Goal: Task Accomplishment & Management: Manage account settings

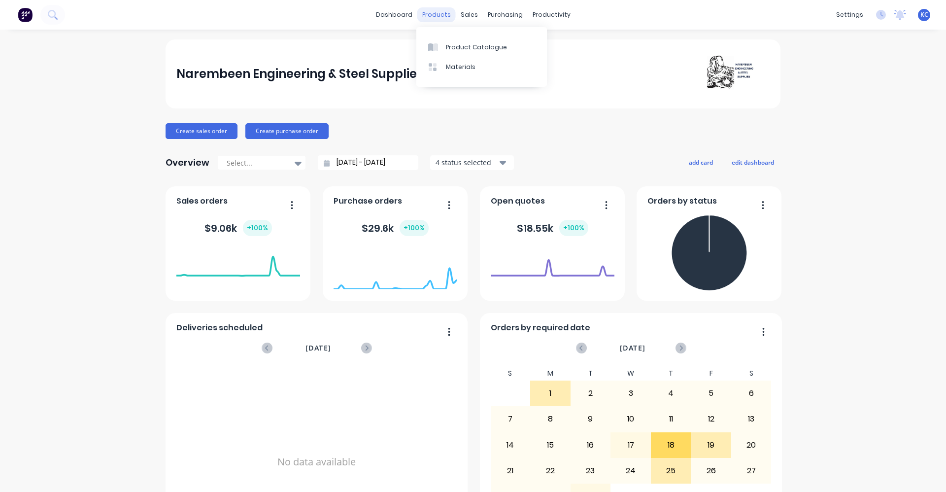
click at [425, 17] on div "products" at bounding box center [437, 14] width 38 height 15
click at [455, 49] on div "Product Catalogue" at bounding box center [476, 47] width 61 height 9
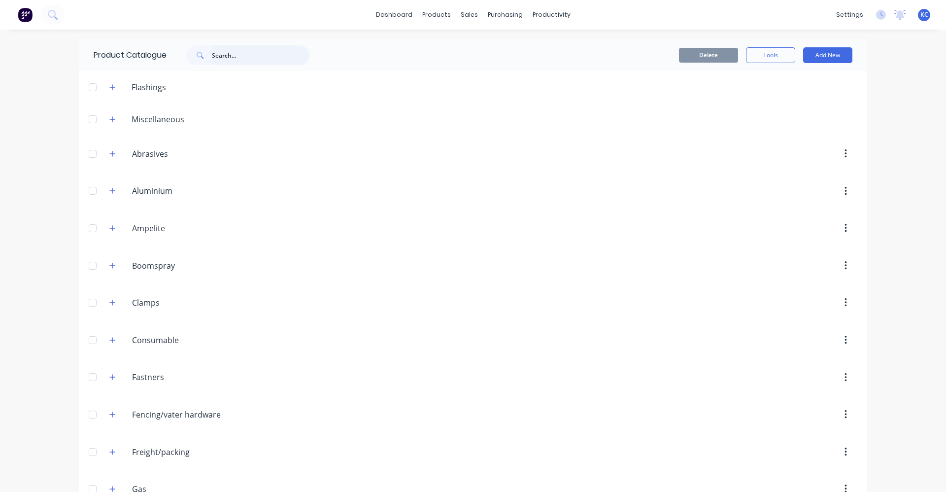
click at [219, 54] on input "text" at bounding box center [261, 55] width 98 height 20
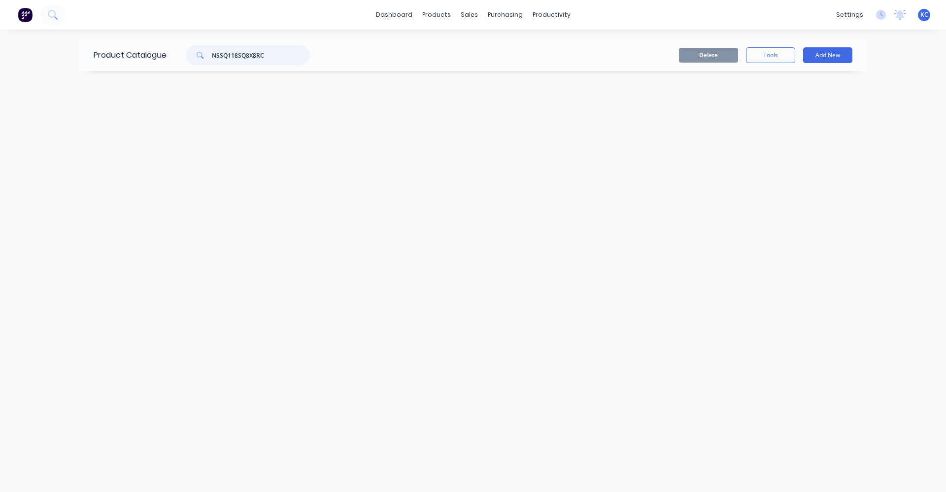
drag, startPoint x: 267, startPoint y: 51, endPoint x: 212, endPoint y: 61, distance: 55.1
click at [212, 61] on div "NSSQ118SQ8X8RC" at bounding box center [247, 55] width 123 height 20
type input "NSSQ118SQ8X8RC"
click at [813, 54] on button "Add New" at bounding box center [827, 55] width 49 height 16
click at [807, 118] on div "Product" at bounding box center [806, 120] width 76 height 14
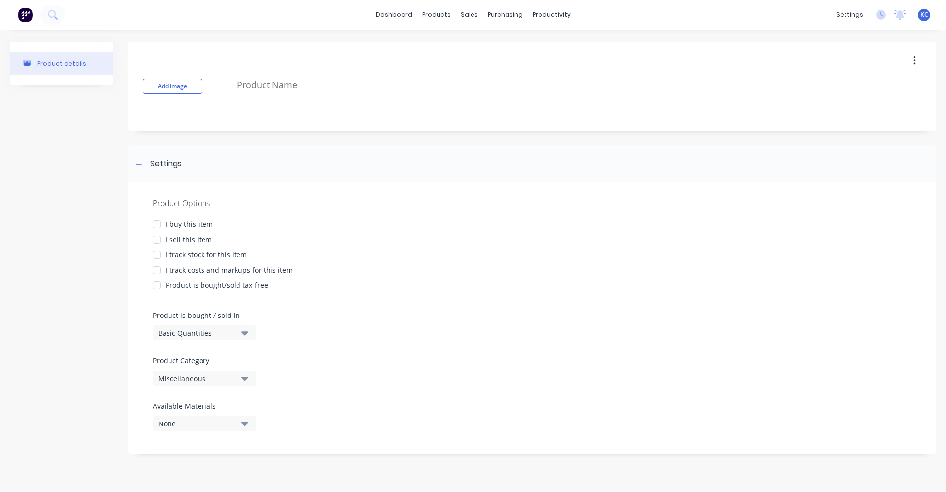
click at [914, 62] on icon "button" at bounding box center [915, 60] width 2 height 11
click at [878, 105] on div "Delete" at bounding box center [880, 106] width 76 height 14
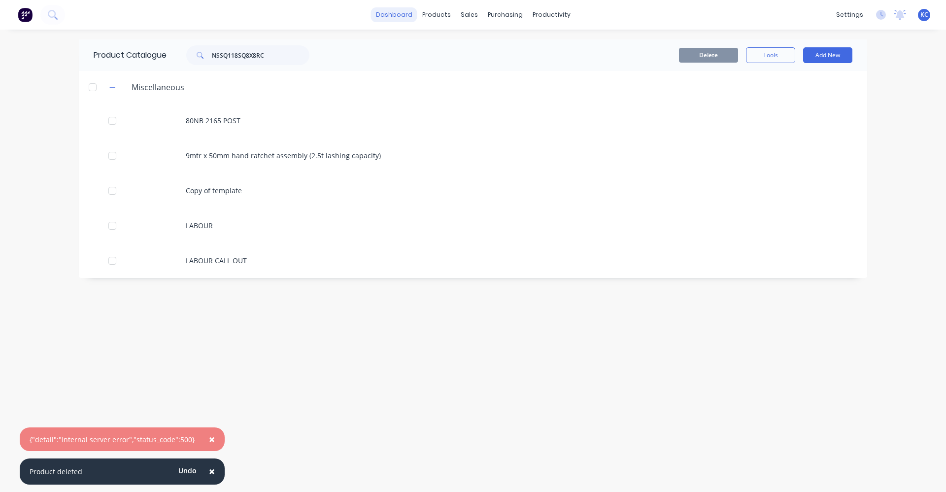
click at [402, 15] on link "dashboard" at bounding box center [394, 14] width 46 height 15
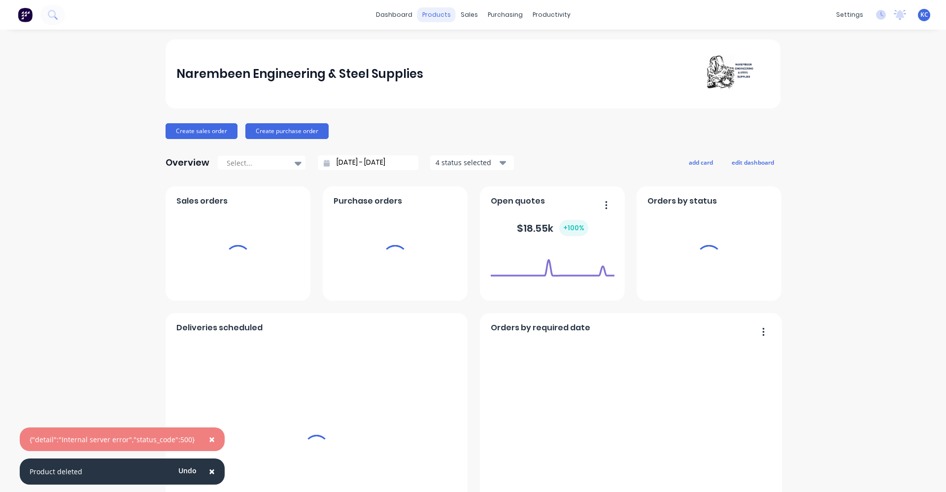
click at [433, 12] on div "products" at bounding box center [437, 14] width 38 height 15
click at [439, 15] on div "products" at bounding box center [437, 14] width 38 height 15
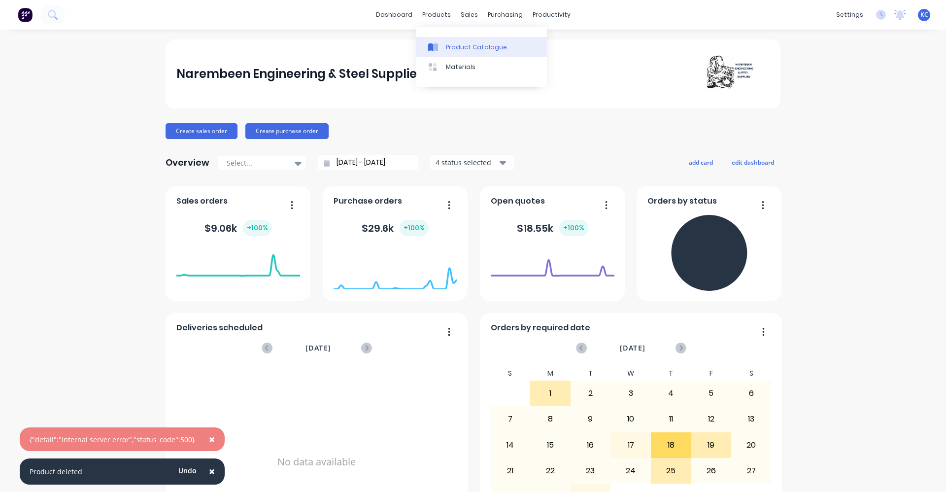
click at [450, 44] on div "Product Catalogue" at bounding box center [476, 47] width 61 height 9
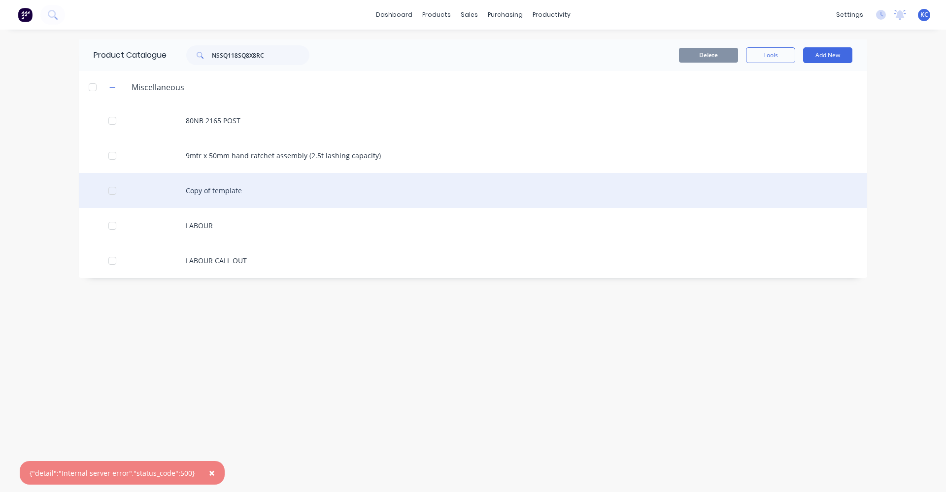
click at [212, 191] on div "Copy of template" at bounding box center [473, 190] width 789 height 35
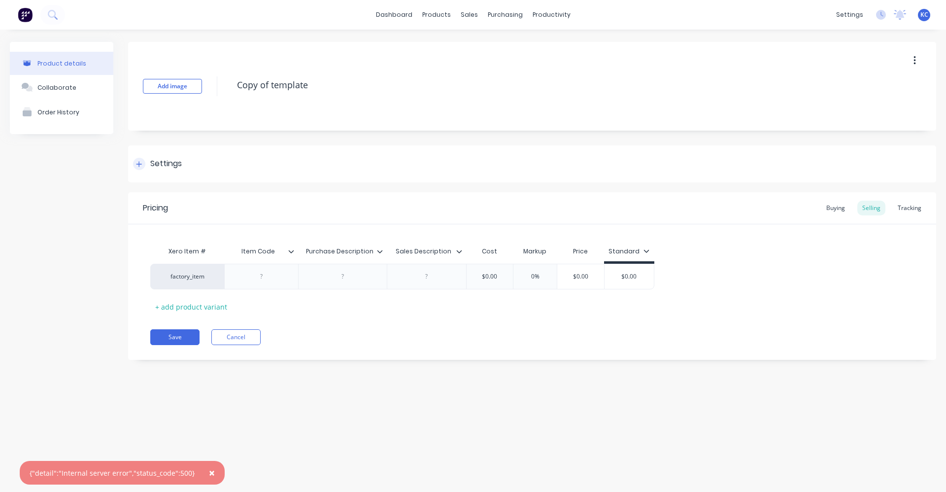
click at [142, 164] on icon at bounding box center [139, 164] width 6 height 7
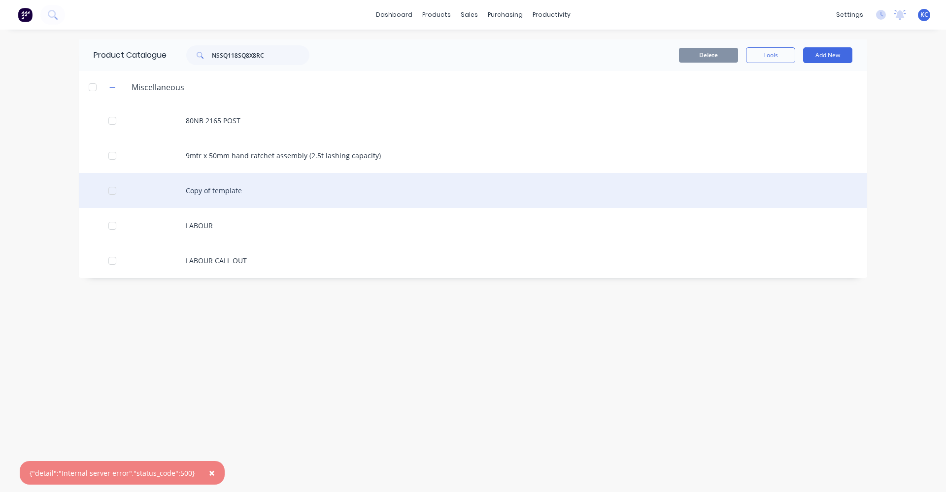
click at [225, 189] on div "Copy of template" at bounding box center [473, 190] width 789 height 35
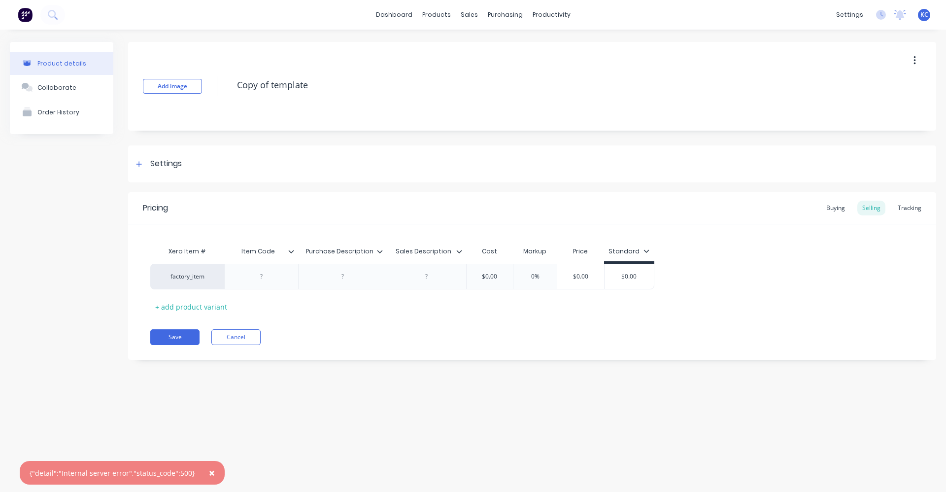
click at [920, 63] on button "button" at bounding box center [915, 61] width 23 height 18
click at [889, 93] on div "Duplicate" at bounding box center [880, 86] width 76 height 14
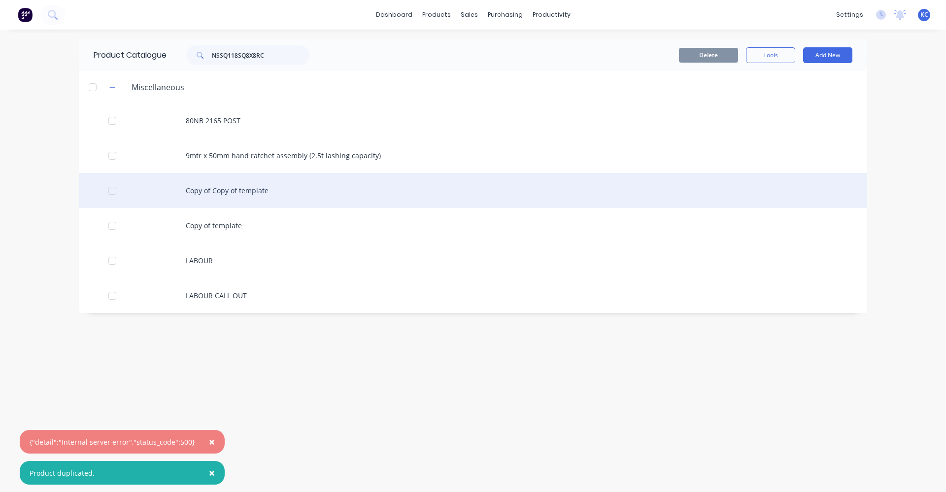
click at [247, 195] on div "Copy of Copy of template" at bounding box center [473, 190] width 789 height 35
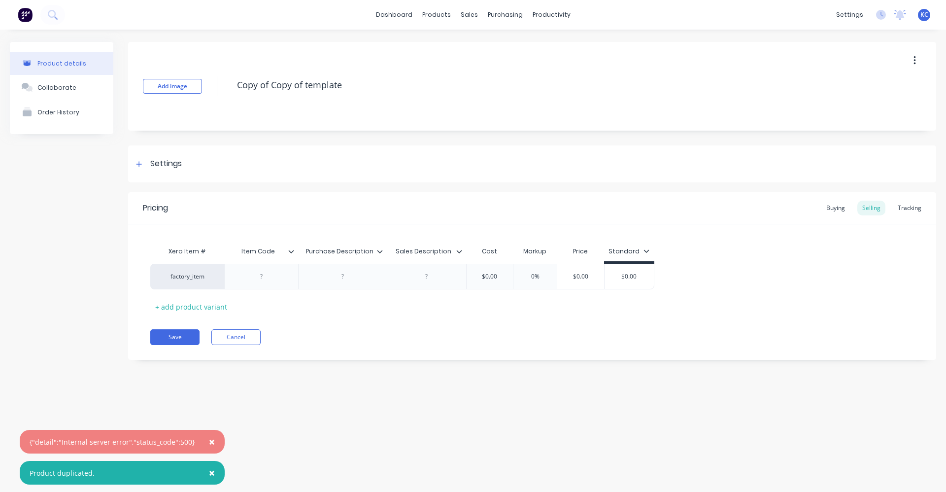
drag, startPoint x: 354, startPoint y: 80, endPoint x: 219, endPoint y: 74, distance: 135.7
click at [219, 74] on div "Add image Copy of Copy of template" at bounding box center [532, 86] width 808 height 89
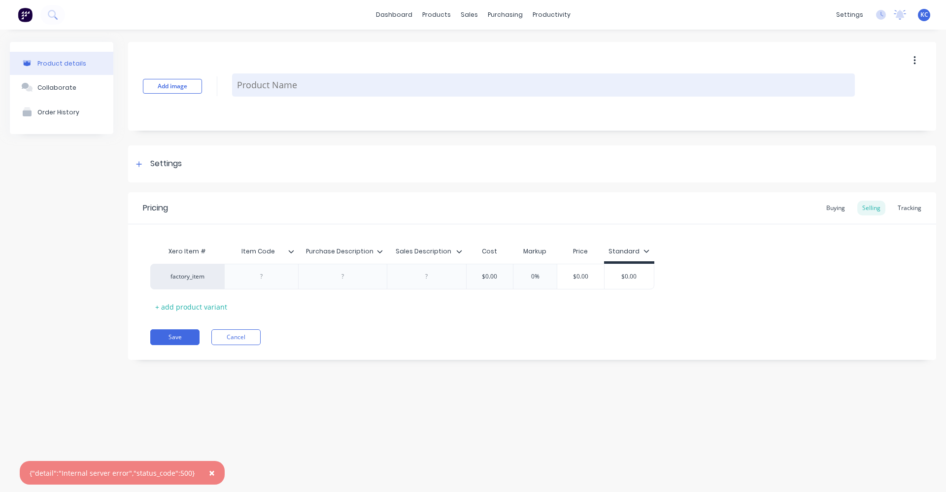
paste textarea "NSSQ118SQ8X8RC"
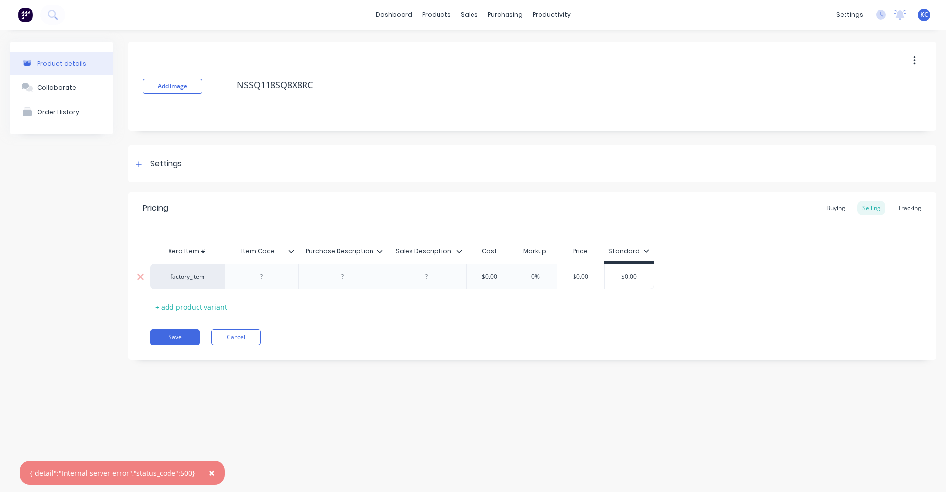
type textarea "NSSQ118SQ8X8RC"
click at [260, 281] on div at bounding box center [261, 276] width 49 height 13
paste div
click at [344, 281] on div at bounding box center [342, 279] width 49 height 13
click at [348, 285] on div at bounding box center [342, 279] width 89 height 31
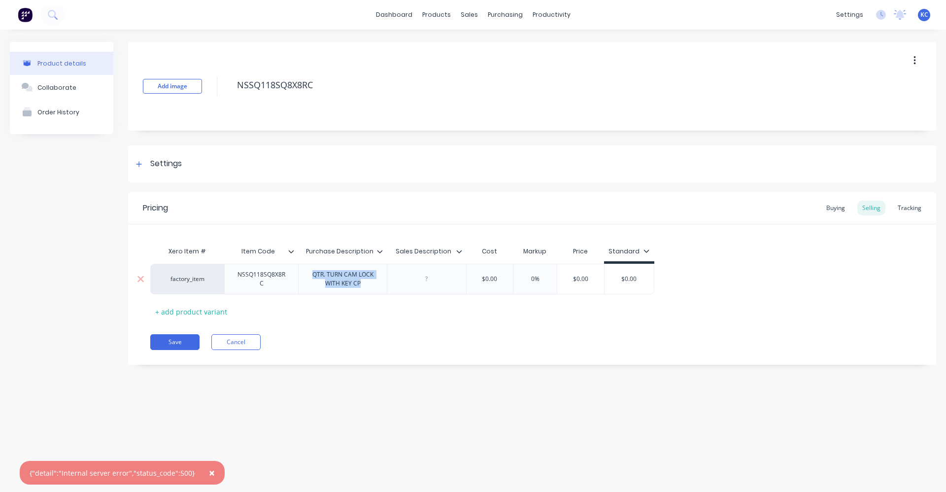
drag, startPoint x: 368, startPoint y: 284, endPoint x: 310, endPoint y: 275, distance: 58.9
click at [310, 275] on div "QTR. TURN CAM LOCK WITH KEY CP" at bounding box center [343, 279] width 80 height 22
copy div "QTR. TURN CAM LOCK WITH KEY CP"
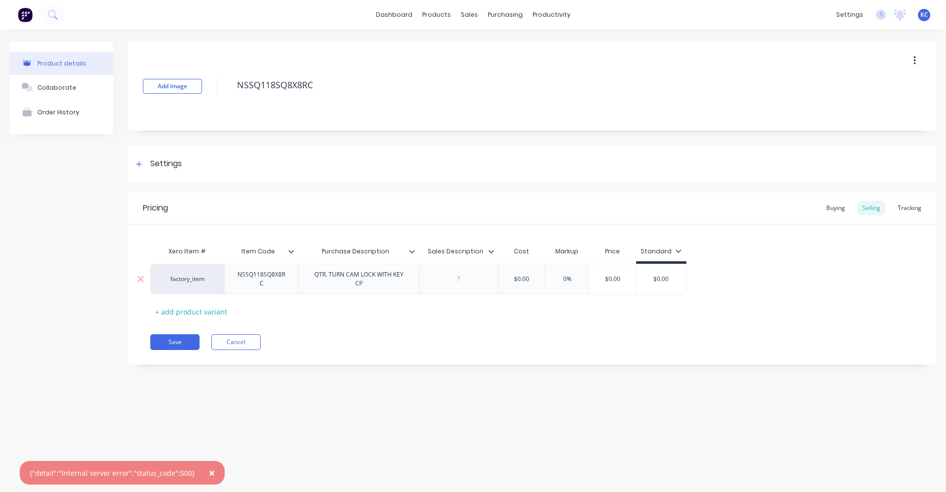
click at [438, 283] on div at bounding box center [458, 279] width 49 height 13
paste div
click at [840, 211] on div "Buying" at bounding box center [836, 208] width 29 height 15
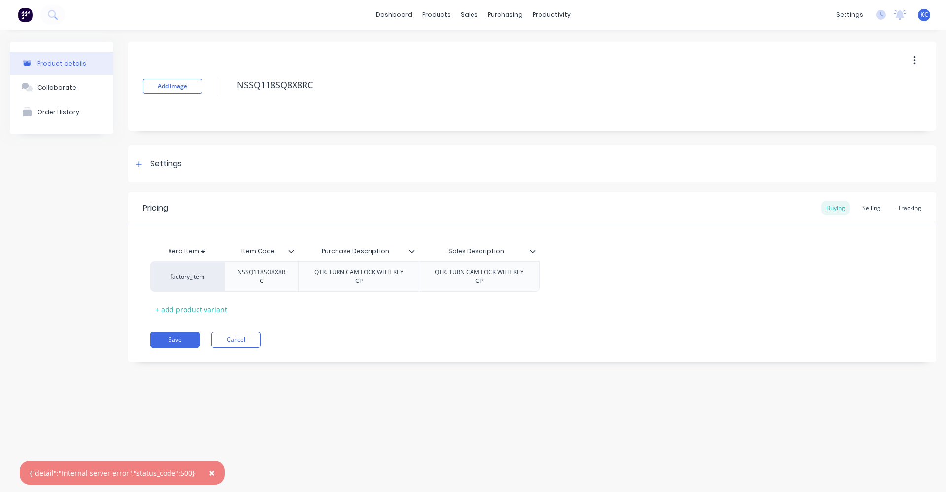
click at [584, 275] on div "factory_item NSSQ118SQ8X8RC QTR. TURN CAM LOCK WITH KEY CP QTR. TURN CAM LOCK W…" at bounding box center [532, 276] width 764 height 31
click at [188, 312] on div "+ add product variant" at bounding box center [191, 309] width 82 height 15
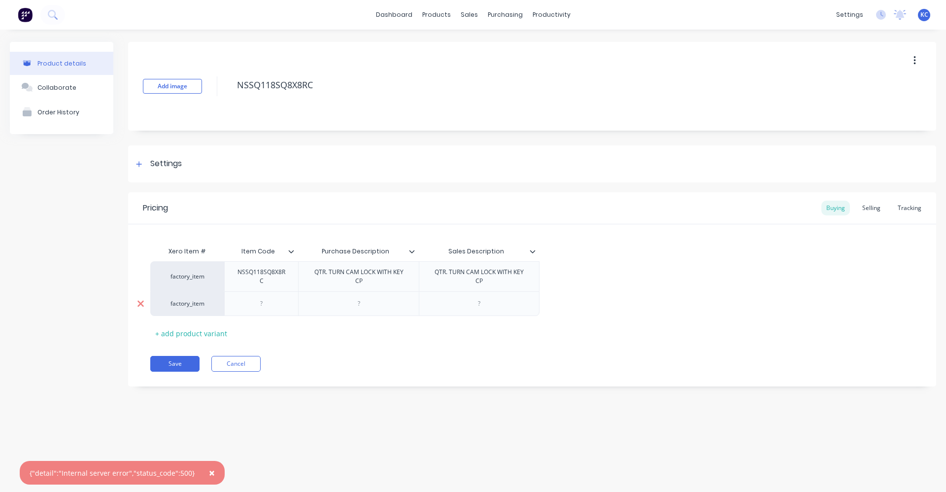
click at [142, 306] on icon at bounding box center [141, 304] width 6 height 6
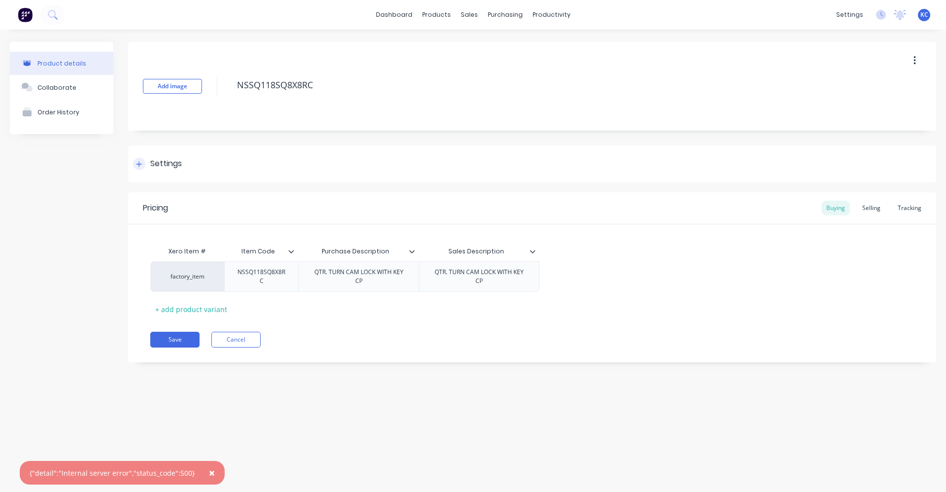
click at [168, 159] on div "Settings" at bounding box center [166, 164] width 32 height 12
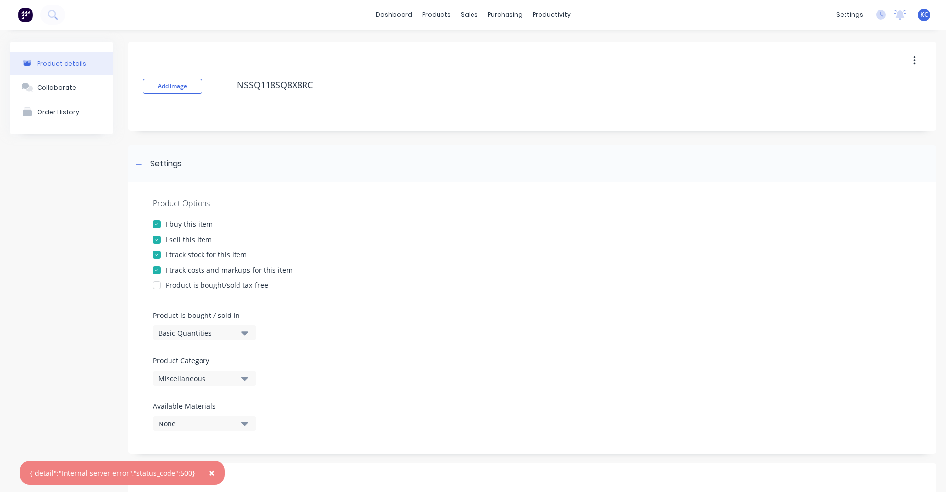
click at [909, 63] on button "button" at bounding box center [915, 61] width 23 height 18
click at [868, 112] on div "Delete" at bounding box center [880, 106] width 76 height 14
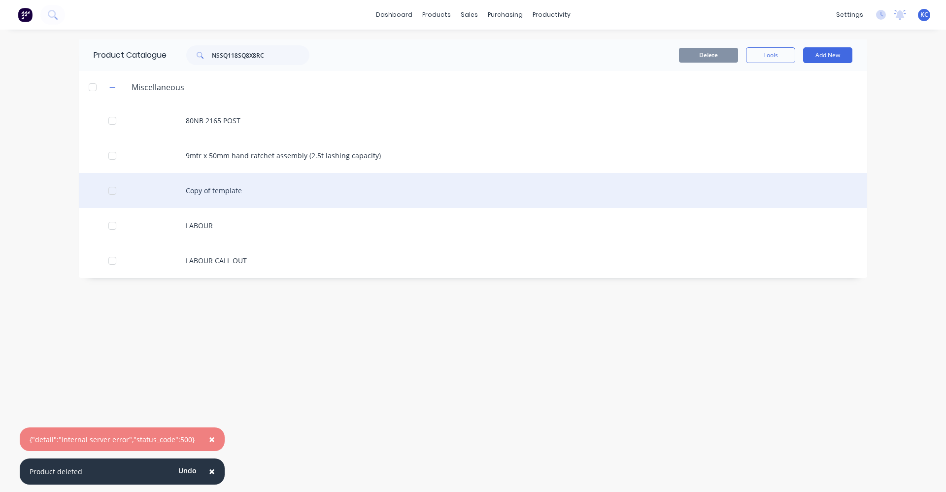
click at [230, 194] on div "Copy of template" at bounding box center [473, 190] width 789 height 35
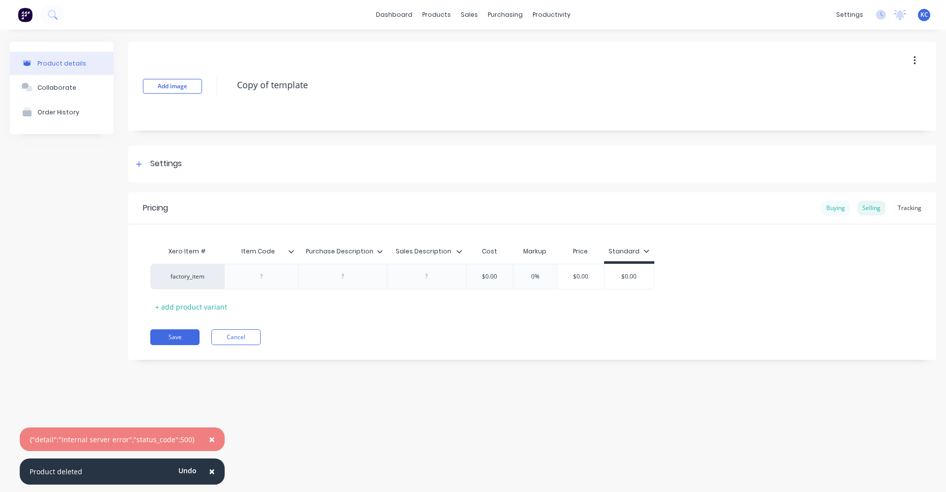
click at [837, 208] on div "Buying" at bounding box center [836, 208] width 29 height 15
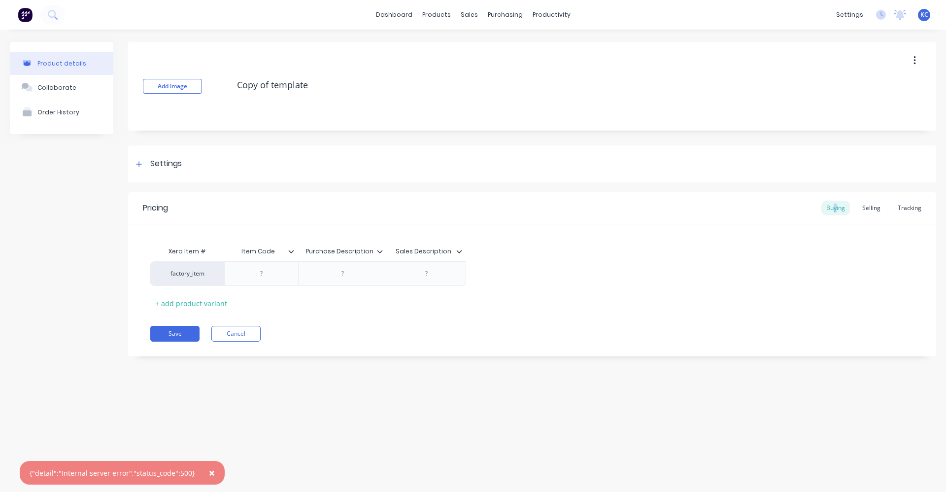
click at [209, 471] on span "×" at bounding box center [212, 473] width 6 height 14
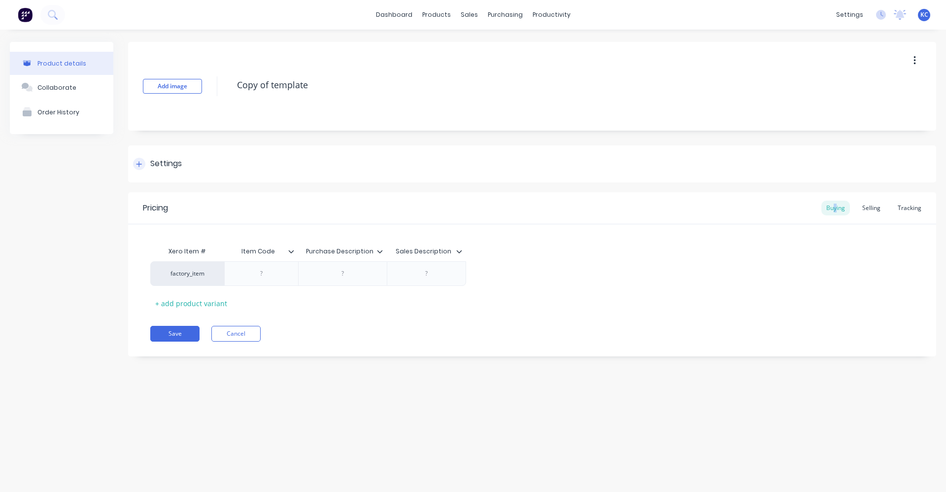
click at [161, 165] on div "Settings" at bounding box center [166, 164] width 32 height 12
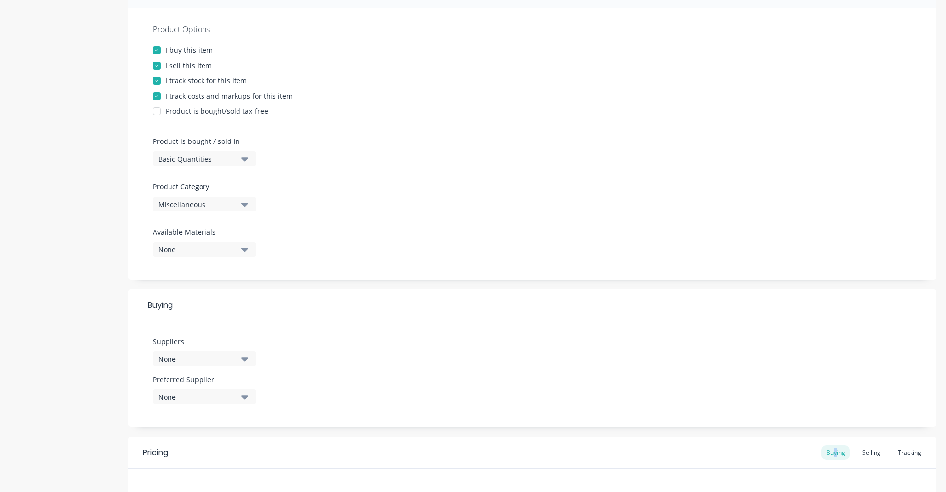
scroll to position [197, 0]
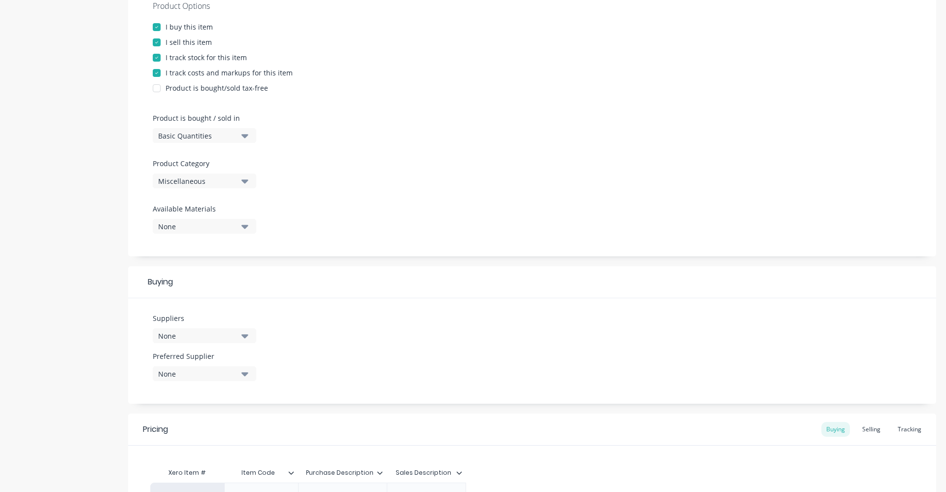
click at [206, 324] on div "Suppliers None" at bounding box center [205, 328] width 104 height 30
click at [210, 335] on div "None" at bounding box center [197, 336] width 79 height 10
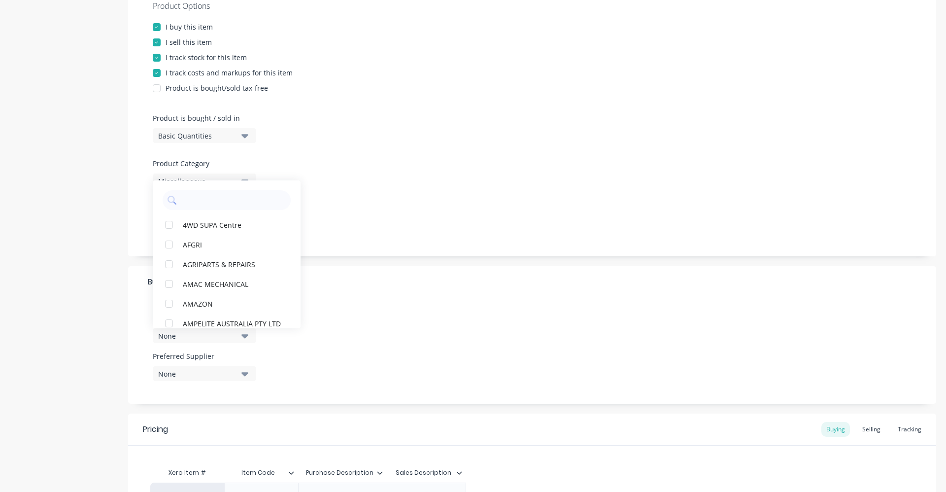
click at [502, 151] on div at bounding box center [532, 154] width 759 height 7
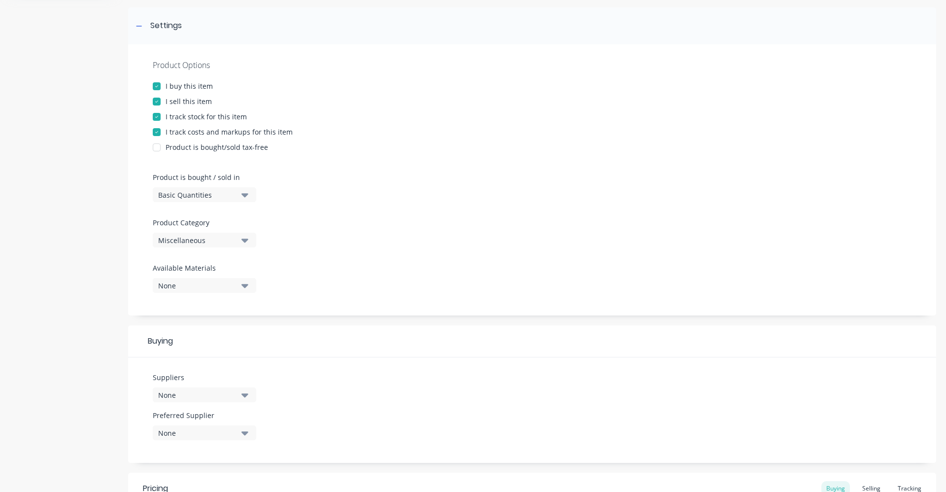
scroll to position [0, 0]
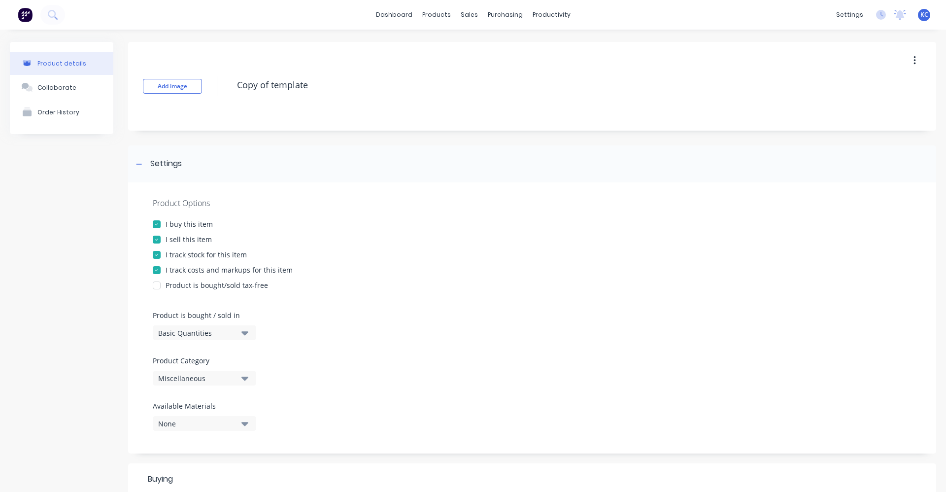
click at [904, 63] on button "button" at bounding box center [915, 61] width 23 height 18
click at [868, 87] on span "Duplicate" at bounding box center [879, 86] width 74 height 10
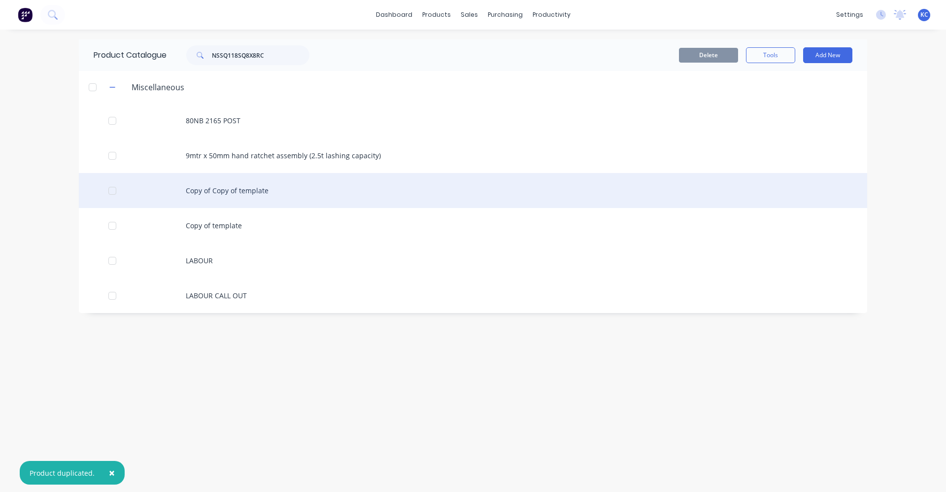
click at [231, 194] on div "Copy of Copy of template" at bounding box center [473, 190] width 789 height 35
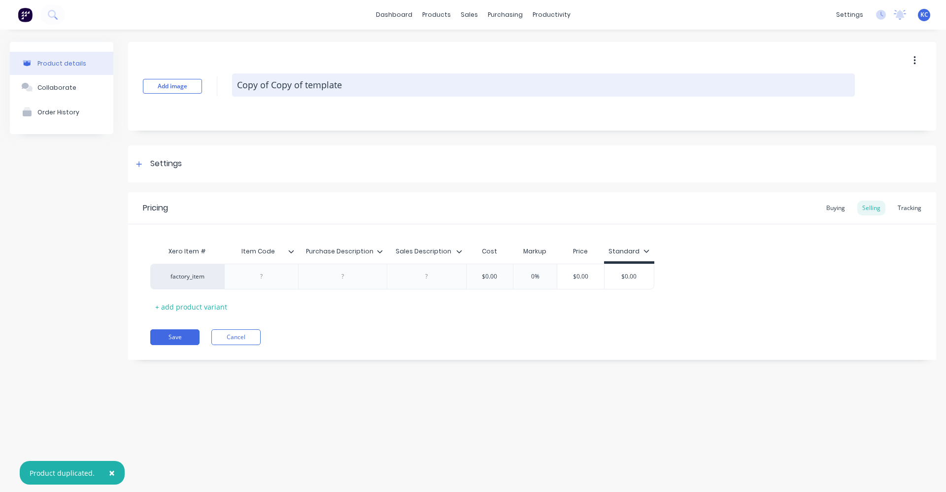
drag, startPoint x: 339, startPoint y: 86, endPoint x: 365, endPoint y: 84, distance: 26.7
click at [365, 84] on textarea "Copy of Copy of template" at bounding box center [543, 84] width 623 height 23
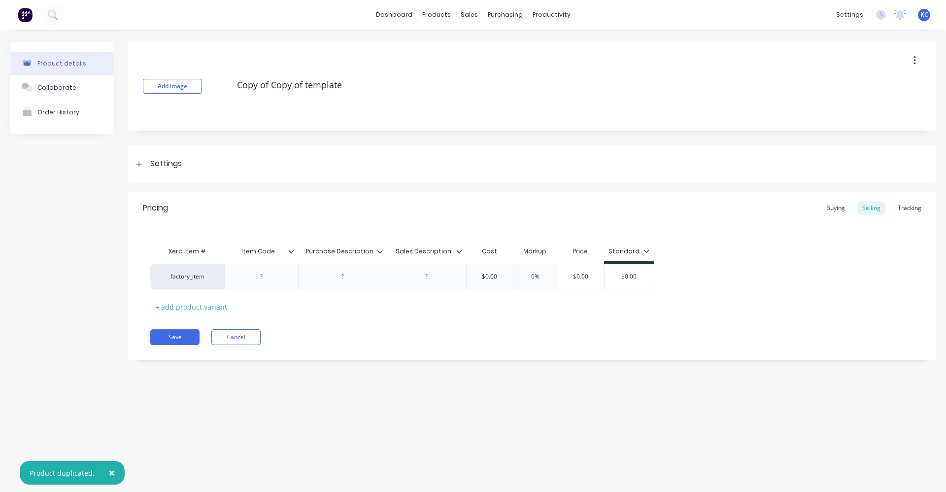
drag, startPoint x: 362, startPoint y: 83, endPoint x: 215, endPoint y: 80, distance: 147.4
click at [215, 80] on div "Add image Copy of Copy of template" at bounding box center [532, 86] width 808 height 89
click at [334, 280] on div at bounding box center [342, 276] width 49 height 13
paste div
click at [406, 280] on div "factory_item QTR. TURN CAM LOCK WITH KEY CP $0.00 0% $0.00 $0.00" at bounding box center [402, 279] width 504 height 31
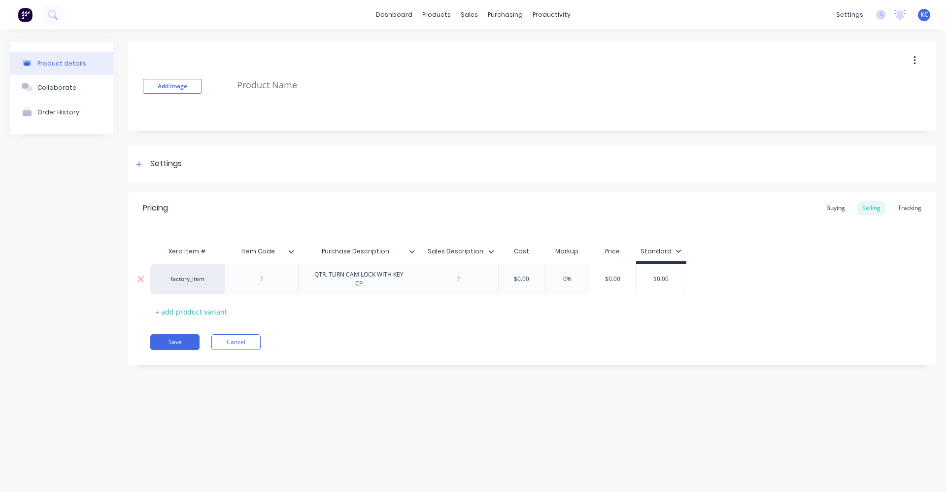
paste div
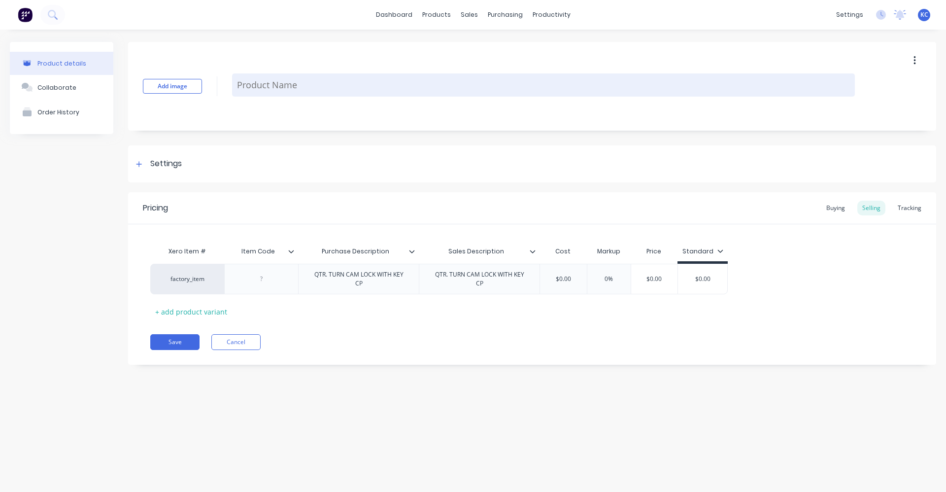
click at [234, 88] on textarea at bounding box center [543, 84] width 623 height 23
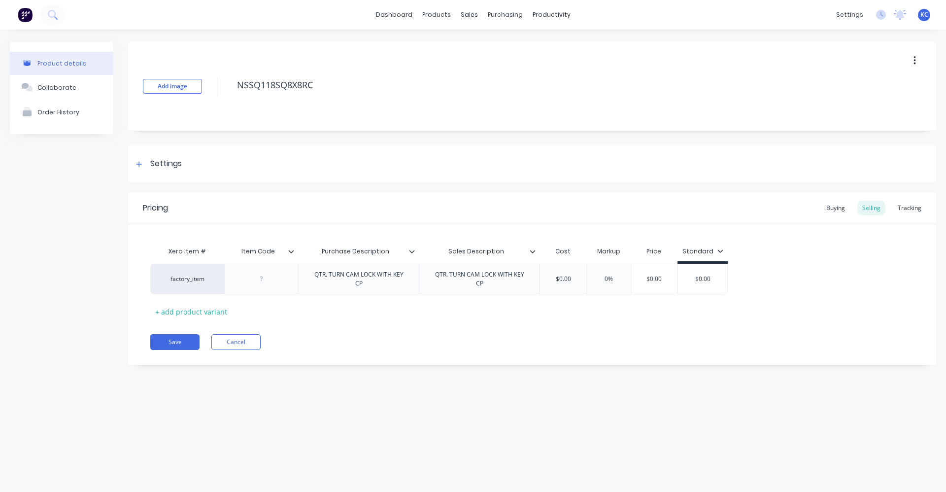
drag, startPoint x: 326, startPoint y: 86, endPoint x: 224, endPoint y: 80, distance: 101.7
click at [224, 80] on div "Add image NSSQ118SQ8X8RC" at bounding box center [532, 86] width 808 height 89
click at [254, 286] on div at bounding box center [261, 279] width 74 height 31
type textarea "NSSQ118SQ8X8RC"
click at [264, 281] on div at bounding box center [261, 279] width 49 height 13
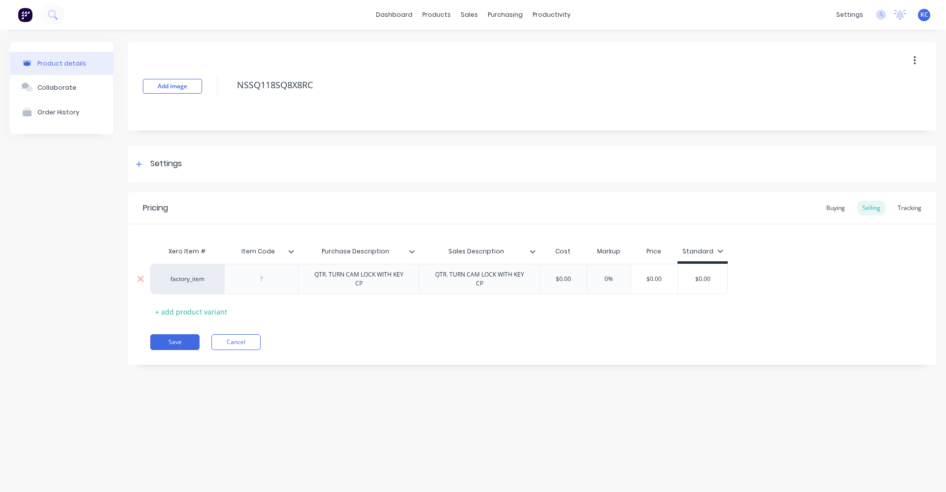
paste div
click at [846, 210] on div "Buying" at bounding box center [836, 208] width 29 height 15
click at [145, 164] on div "Settings" at bounding box center [157, 164] width 49 height 12
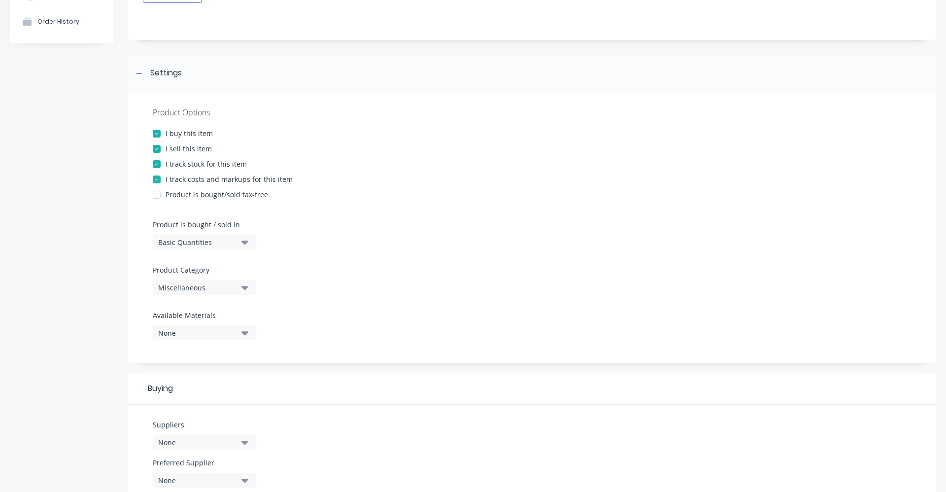
scroll to position [99, 0]
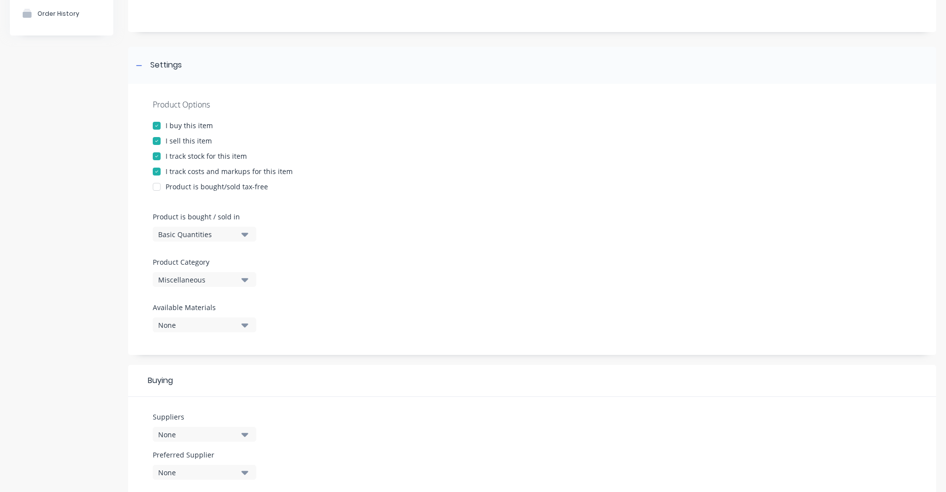
click at [243, 280] on icon "button" at bounding box center [245, 280] width 7 height 4
click at [313, 99] on div "Product Options" at bounding box center [532, 105] width 759 height 12
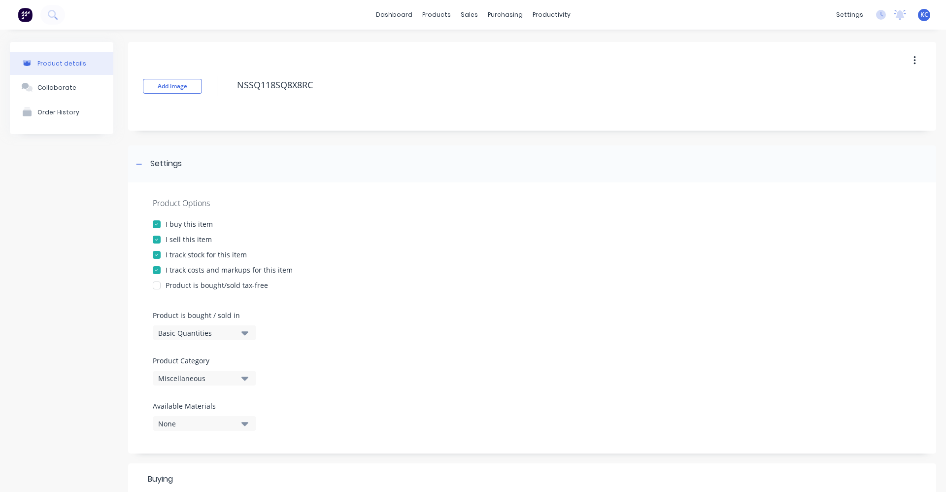
click at [905, 67] on button "button" at bounding box center [915, 61] width 23 height 18
click at [593, 231] on div "Product Options I buy this item I sell this item I track stock for this item I …" at bounding box center [532, 317] width 808 height 271
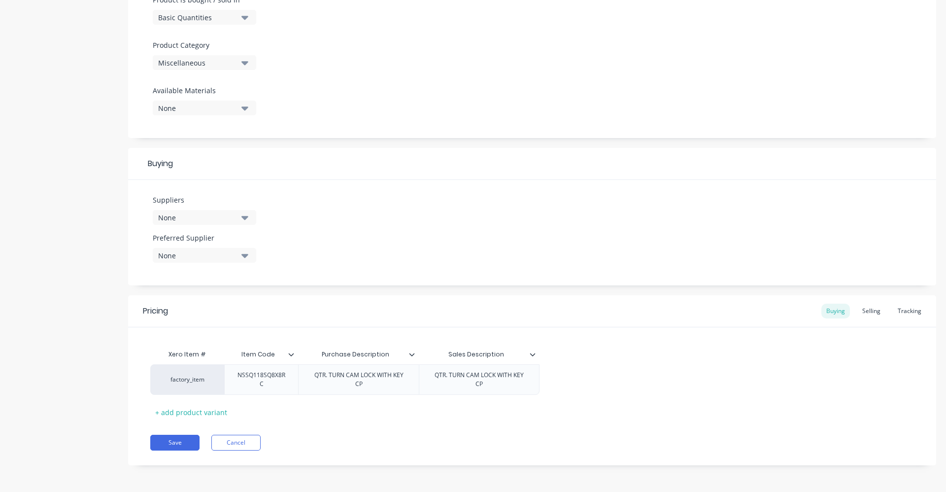
scroll to position [316, 0]
click at [167, 441] on button "Save" at bounding box center [174, 442] width 49 height 16
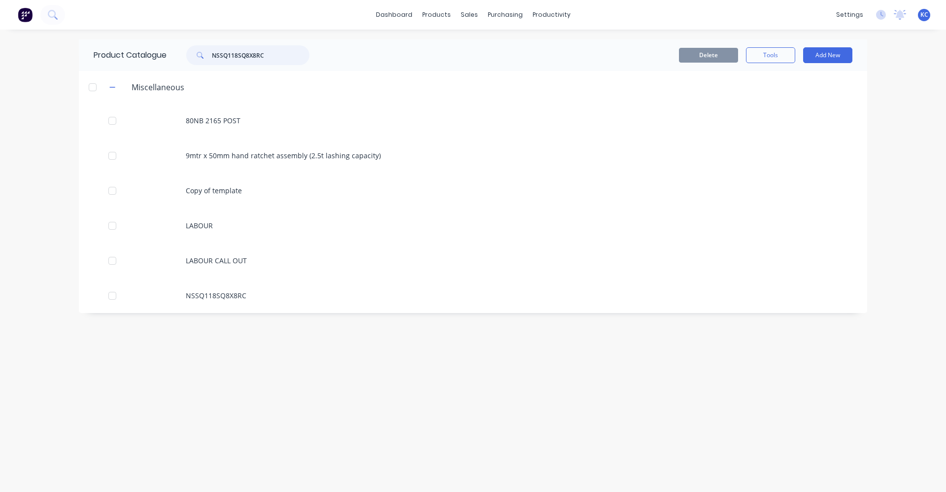
drag, startPoint x: 296, startPoint y: 59, endPoint x: 169, endPoint y: 57, distance: 127.7
click at [169, 57] on div "NSSQ118SQ8X8RC" at bounding box center [246, 55] width 158 height 20
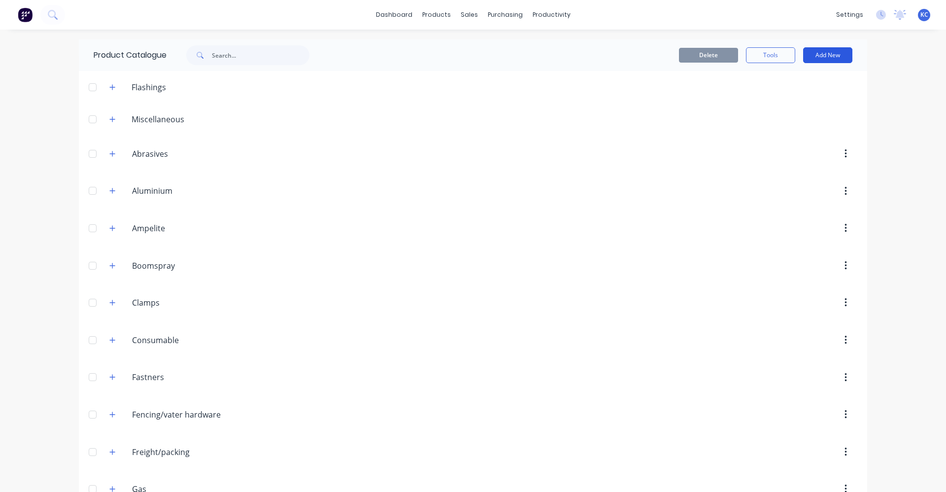
click at [823, 52] on button "Add New" at bounding box center [827, 55] width 49 height 16
click at [804, 83] on div "Category" at bounding box center [806, 80] width 76 height 14
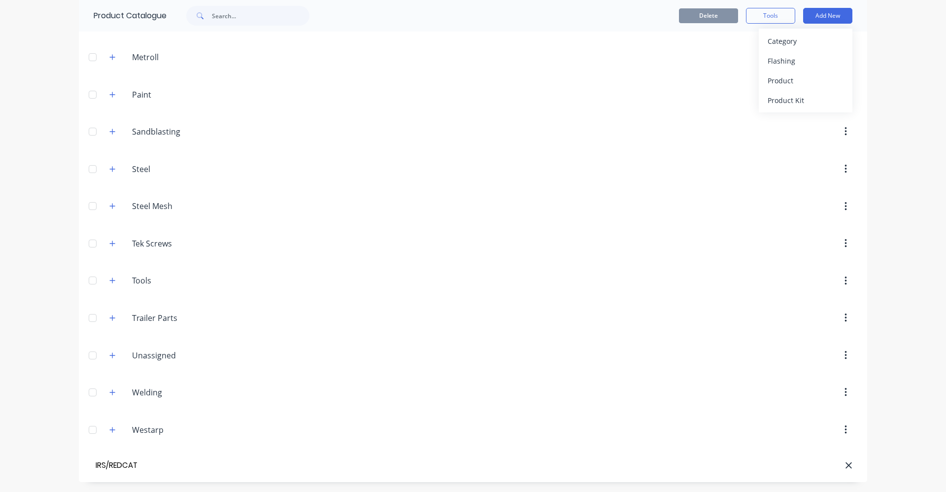
type input "IRS/REDCAT"
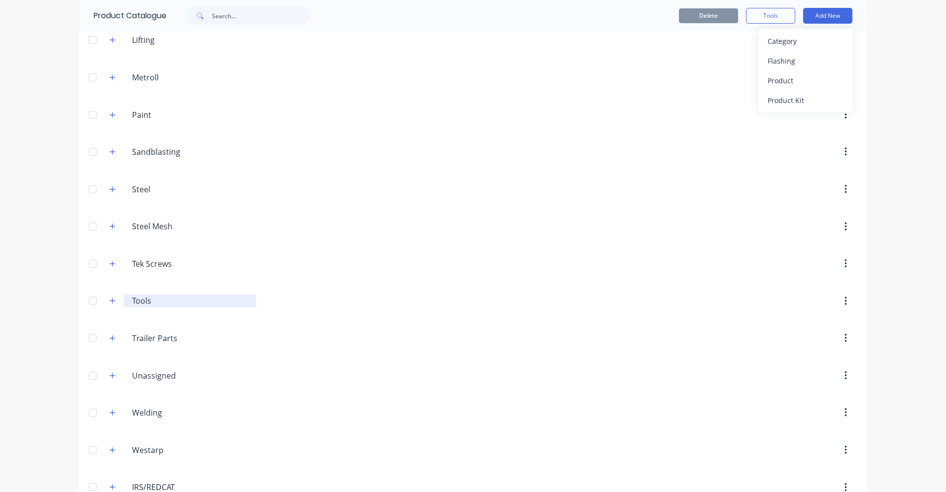
scroll to position [547, 0]
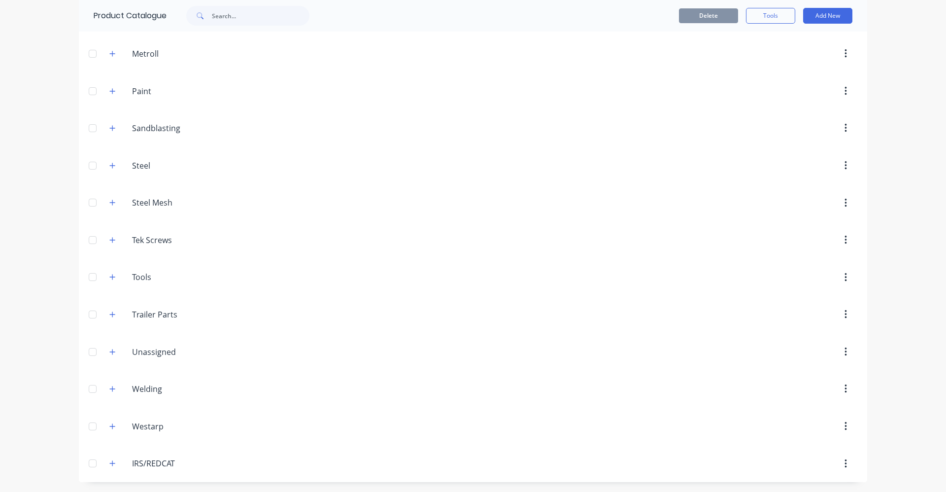
click at [87, 463] on div at bounding box center [93, 463] width 20 height 20
drag, startPoint x: 91, startPoint y: 463, endPoint x: 89, endPoint y: 169, distance: 293.8
click at [89, 169] on div "Flashings Miscellaneous Abrasives. Abrasives Aluminium Aluminium Ampelite Ampel…" at bounding box center [473, 3] width 789 height 958
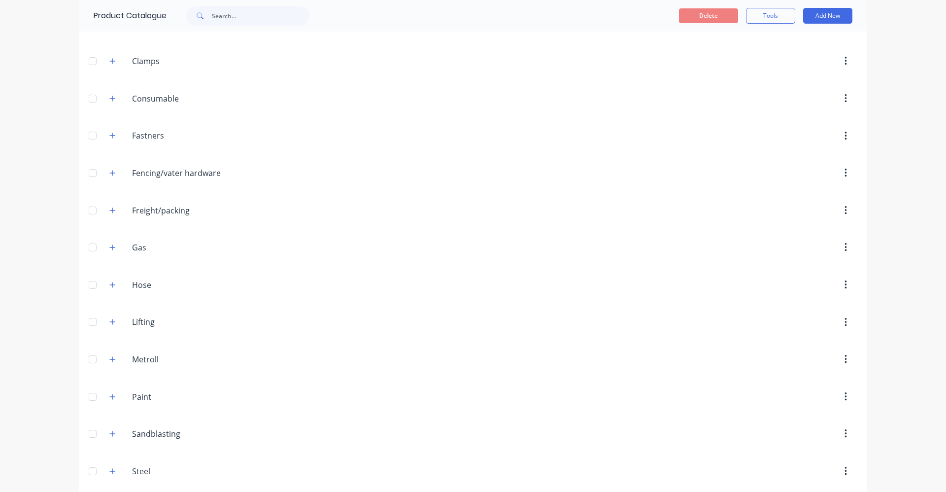
scroll to position [0, 0]
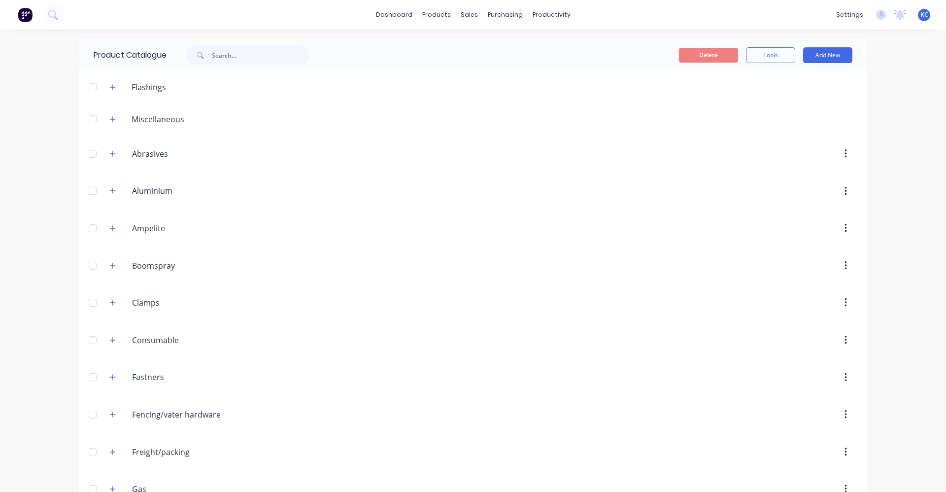
click at [537, 238] on header "Ampelite Ampelite" at bounding box center [473, 227] width 789 height 37
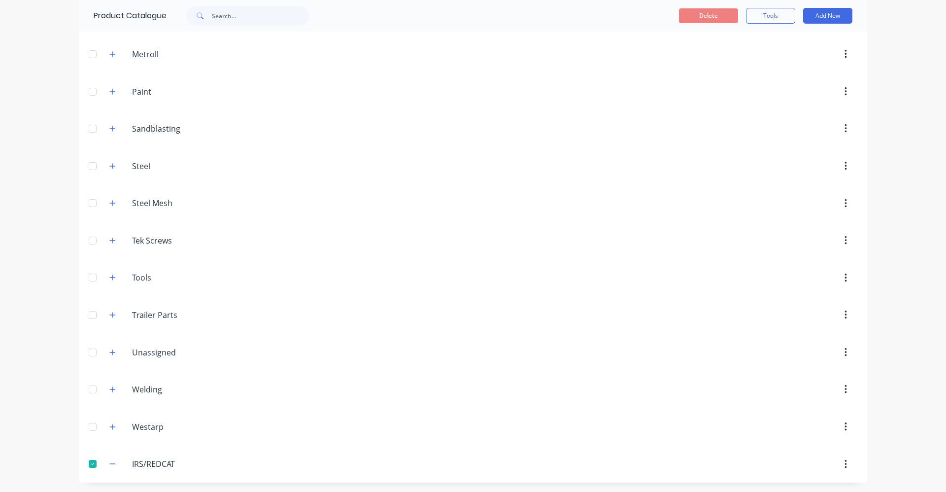
scroll to position [547, 0]
click at [846, 465] on button "button" at bounding box center [846, 464] width 23 height 18
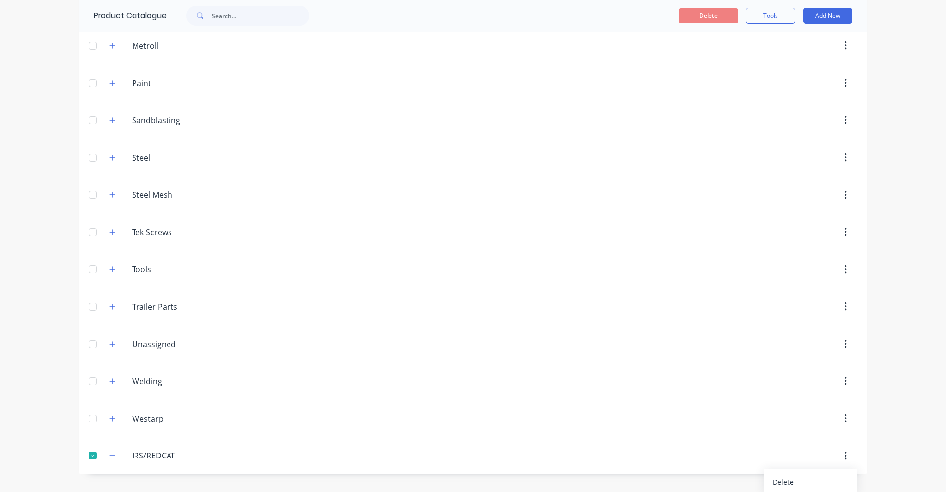
scroll to position [557, 0]
drag, startPoint x: 902, startPoint y: 367, endPoint x: 857, endPoint y: 312, distance: 70.4
click at [902, 366] on div "dashboard products sales purchasing productivity dashboard products Product Cat…" at bounding box center [473, 246] width 946 height 492
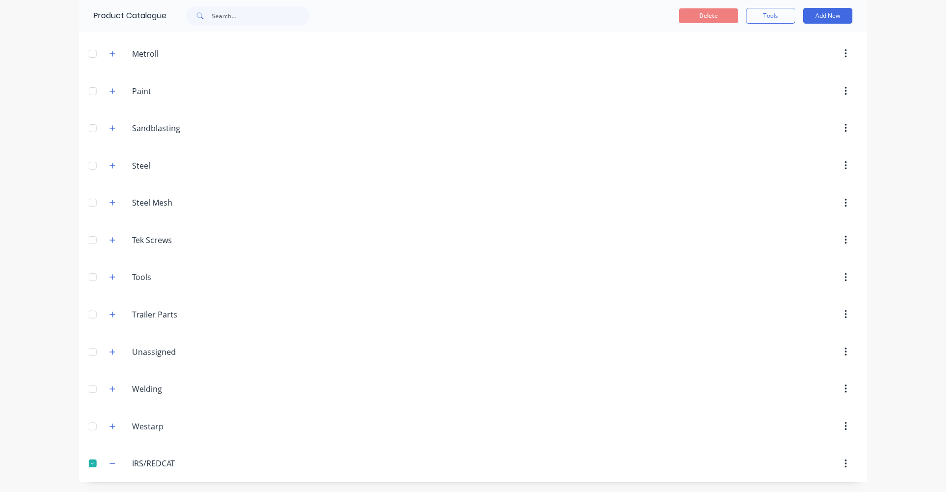
scroll to position [0, 0]
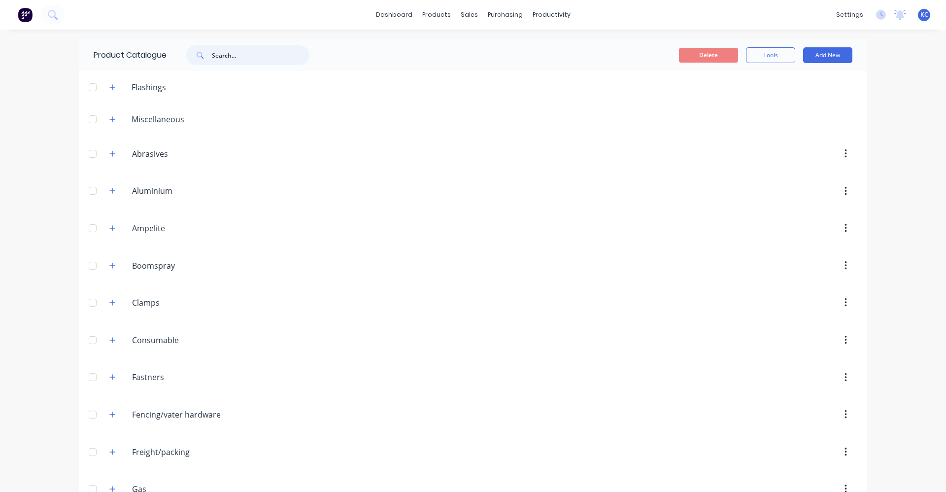
click at [213, 55] on input "text" at bounding box center [261, 55] width 98 height 20
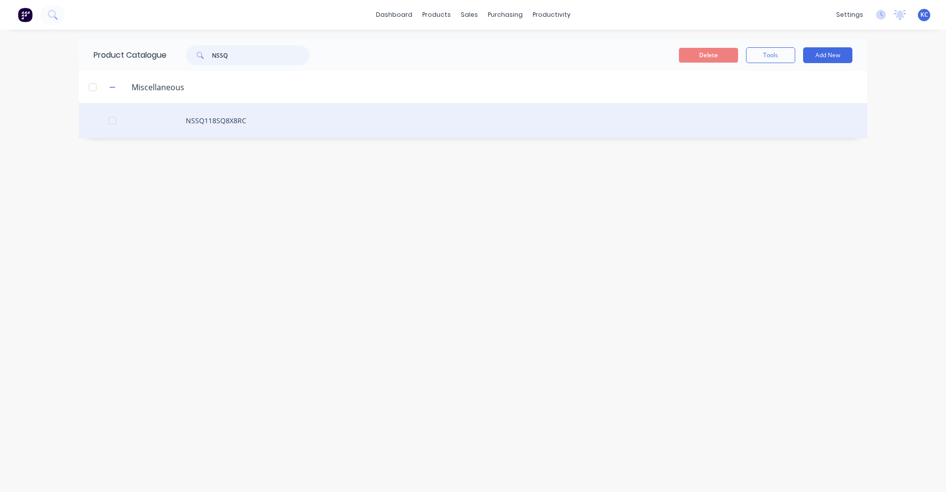
type input "NSSQ"
click at [209, 119] on div "NSSQ118SQ8X8RC" at bounding box center [473, 120] width 789 height 35
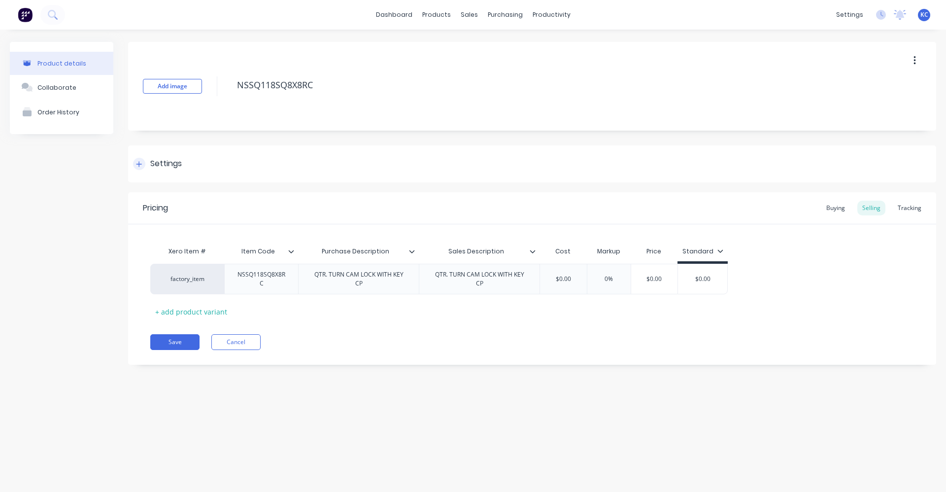
click at [160, 162] on div "Settings" at bounding box center [166, 164] width 32 height 12
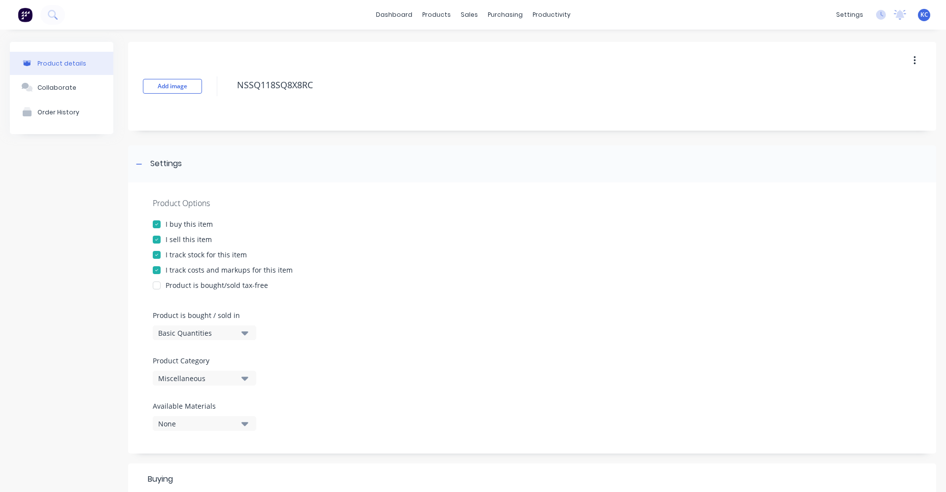
click at [247, 377] on icon "button" at bounding box center [245, 378] width 7 height 11
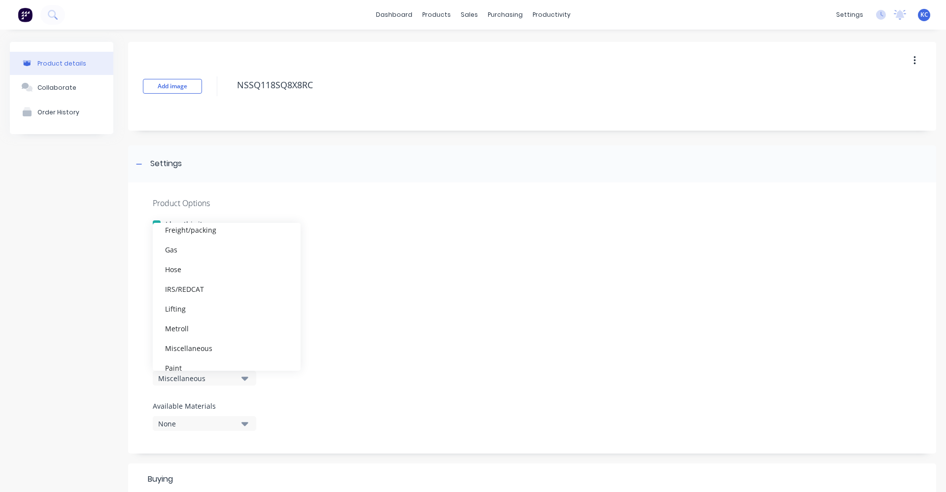
scroll to position [187, 0]
click at [209, 297] on div "IRS/REDCAT" at bounding box center [227, 297] width 148 height 20
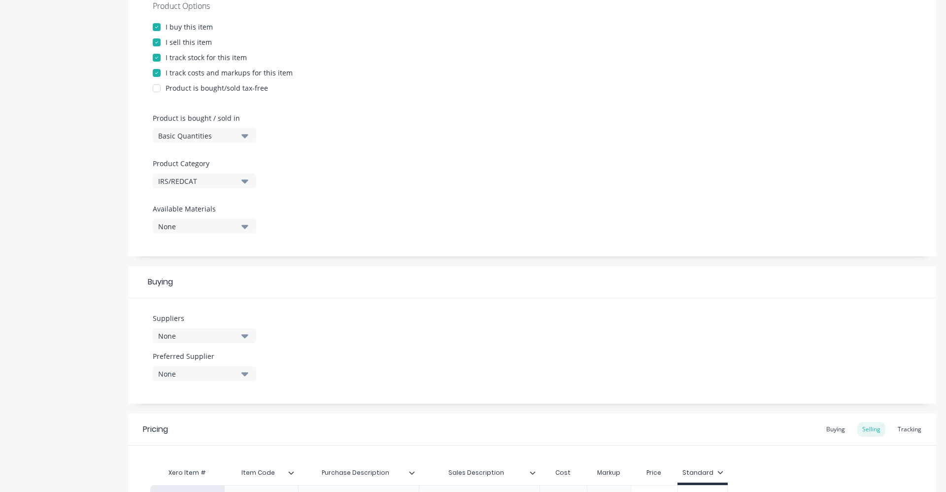
scroll to position [246, 0]
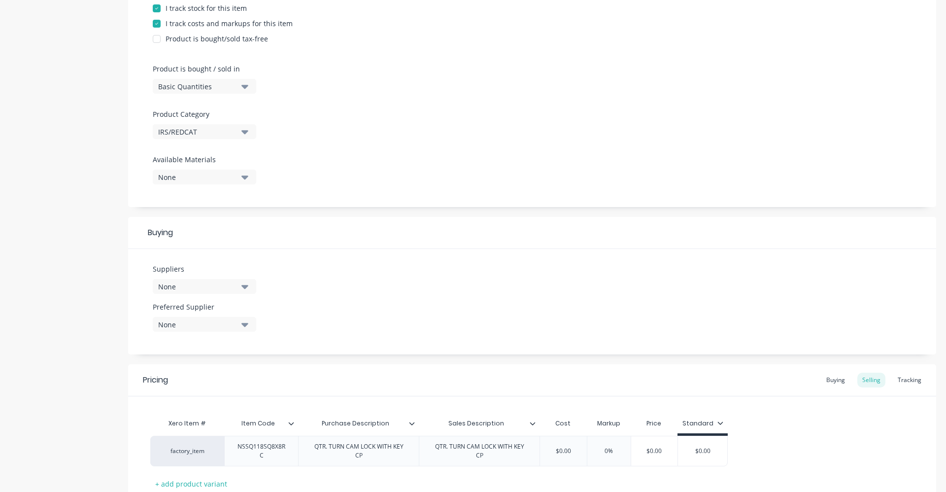
click at [246, 287] on icon "button" at bounding box center [245, 287] width 7 height 4
click at [239, 314] on input "text" at bounding box center [233, 316] width 104 height 20
type input "R"
type input "IRS"
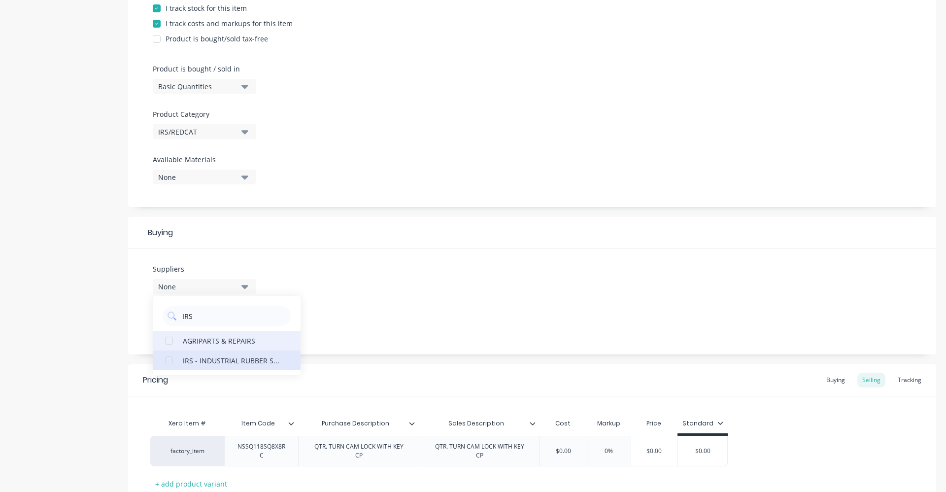
click at [233, 360] on div "IRS - INDUSTRIAL RUBBER SUPPLIES" at bounding box center [232, 360] width 99 height 10
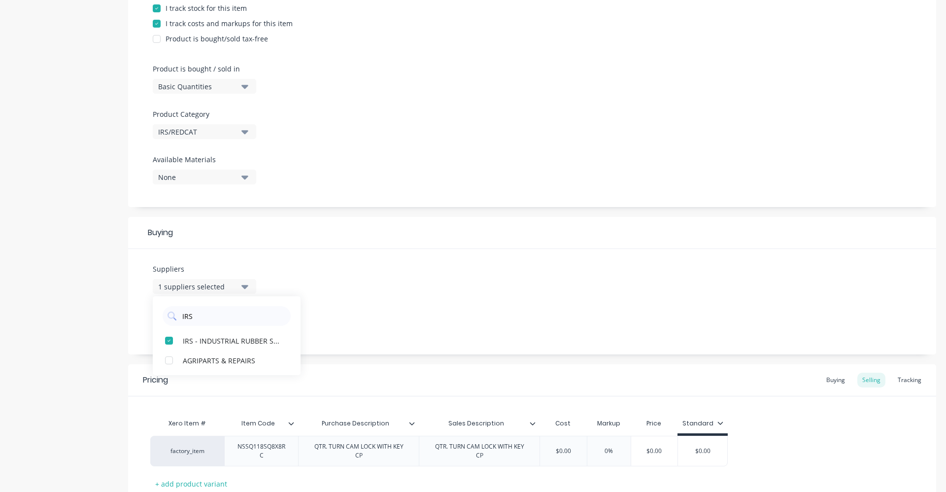
click at [338, 317] on div "Suppliers 1 suppliers selected IRS IRS - INDUSTRIAL RUBBER SUPPLIES AGRIPARTS &…" at bounding box center [532, 301] width 808 height 105
click at [235, 283] on div "1 suppliers selected" at bounding box center [197, 286] width 79 height 10
drag, startPoint x: 205, startPoint y: 319, endPoint x: 160, endPoint y: 319, distance: 44.9
click at [160, 319] on div "IRS" at bounding box center [227, 313] width 148 height 25
type input "REDCAT"
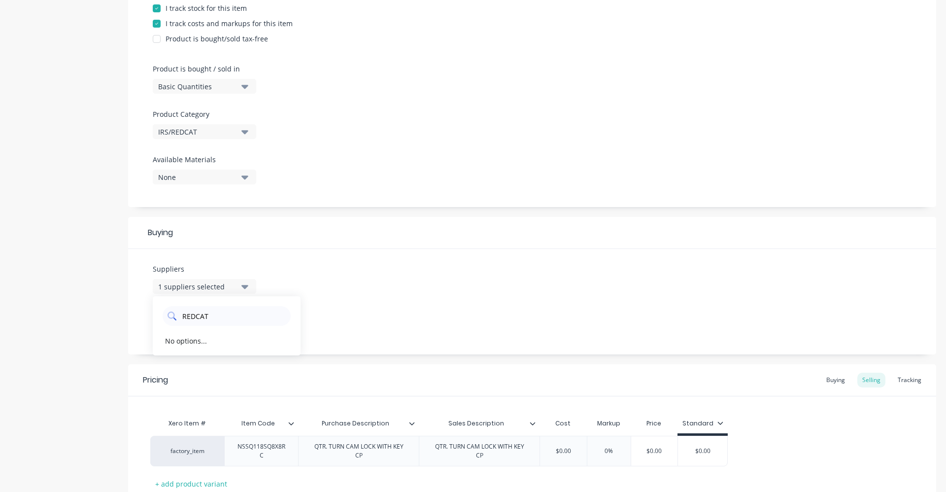
drag, startPoint x: 201, startPoint y: 313, endPoint x: 181, endPoint y: 313, distance: 19.2
click at [181, 313] on input "REDCAT" at bounding box center [233, 316] width 104 height 20
click at [311, 294] on div "Suppliers 1 suppliers selected IRS - INDUSTRIAL RUBBER SUPPLIES 4WD SUPA Centre…" at bounding box center [532, 301] width 808 height 105
click at [240, 324] on button "None" at bounding box center [205, 324] width 104 height 15
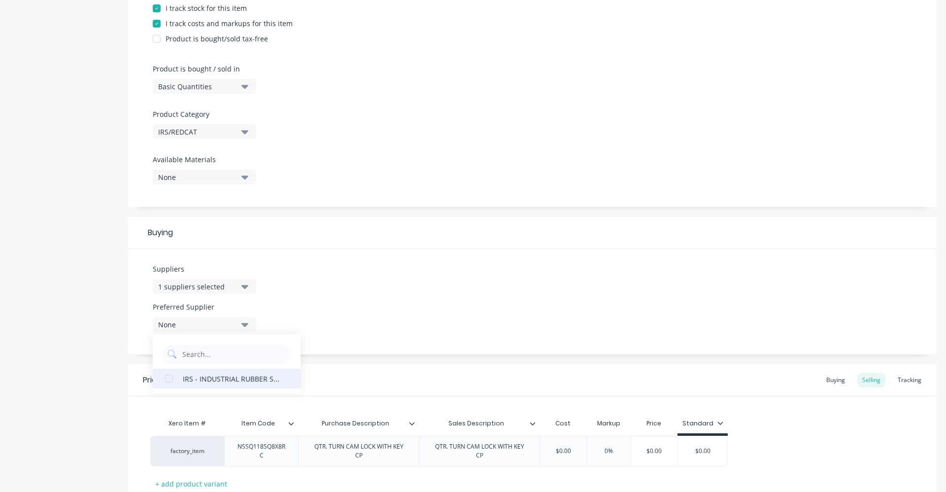
click at [234, 382] on div "IRS - INDUSTRIAL RUBBER SUPPLIES" at bounding box center [232, 378] width 99 height 10
click at [308, 299] on div "Suppliers 1 suppliers selected Preferred Supplier IRS - INDUSTRIAL RUBBER SUPPL…" at bounding box center [532, 301] width 808 height 105
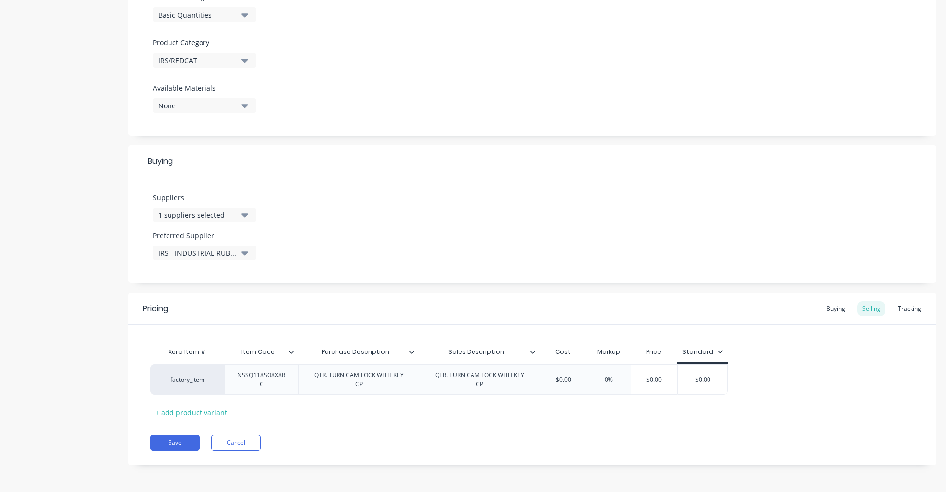
scroll to position [318, 0]
click at [826, 313] on div "Buying" at bounding box center [836, 308] width 29 height 15
click at [612, 379] on input "$0.00" at bounding box center [603, 379] width 126 height 9
drag, startPoint x: 615, startPoint y: 378, endPoint x: 535, endPoint y: 366, distance: 80.7
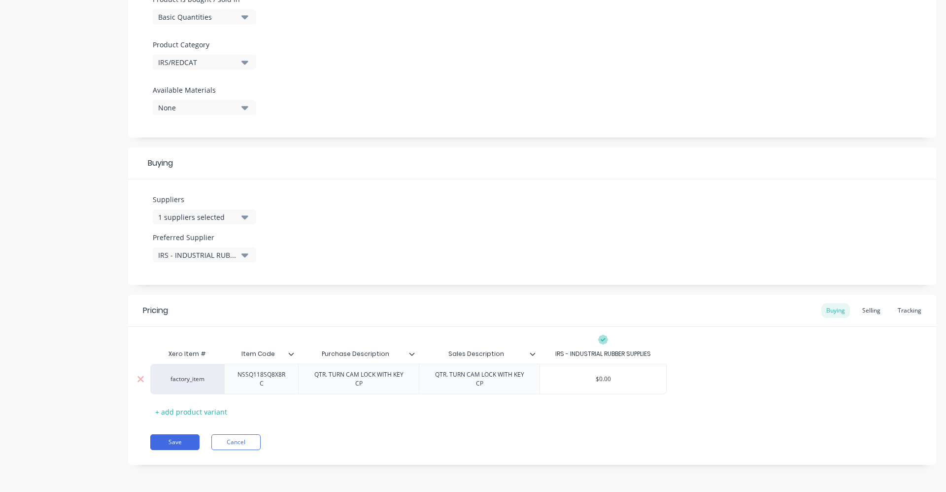
click at [535, 366] on div "factory_item NSSQ118SQ8X8RC QTR. TURN CAM LOCK WITH KEY CP QTR. TURN CAM LOCK W…" at bounding box center [408, 379] width 517 height 31
type input "4.80"
click at [771, 389] on div "factory_item NSSQ118SQ8X8RC QTR. TURN CAM LOCK WITH KEY CP QTR. TURN CAM LOCK W…" at bounding box center [532, 379] width 764 height 31
click at [872, 310] on div "Selling" at bounding box center [872, 310] width 28 height 15
drag, startPoint x: 552, startPoint y: 383, endPoint x: 576, endPoint y: 376, distance: 25.4
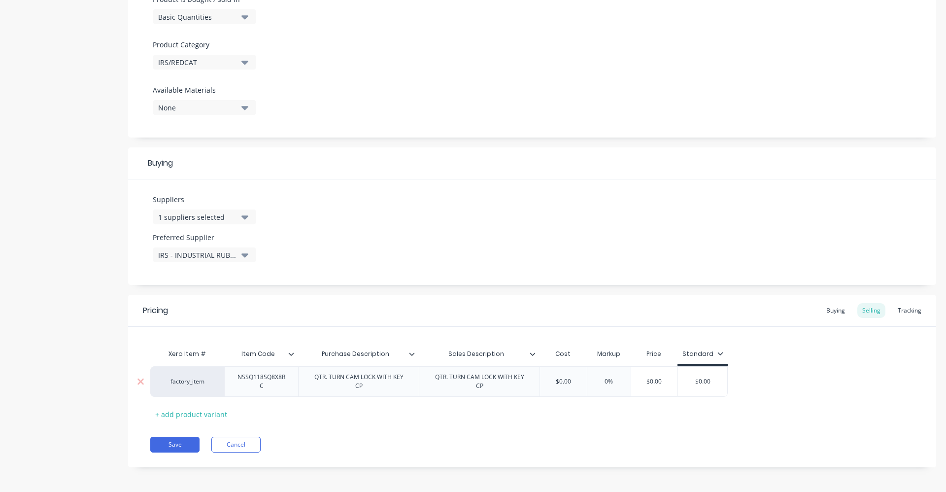
click at [576, 376] on div "$0.00 $0.00" at bounding box center [563, 381] width 49 height 25
type input "0"
type input "4.80"
click at [626, 383] on input "0%" at bounding box center [615, 381] width 49 height 9
drag, startPoint x: 626, startPoint y: 383, endPoint x: 595, endPoint y: 384, distance: 31.1
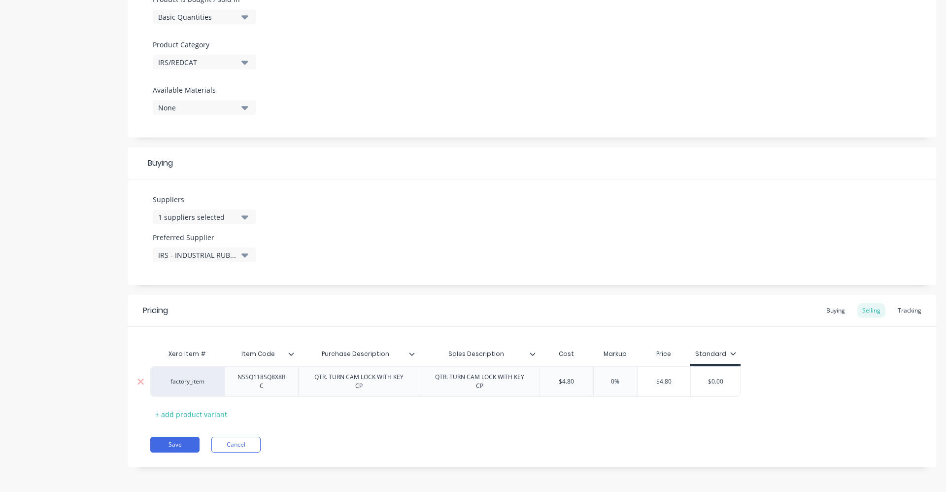
click at [595, 384] on input "0%" at bounding box center [615, 381] width 49 height 9
type input "60"
click at [824, 401] on div "Xero Item # Item Code Purchase Description Sales Description Cost Markup Price …" at bounding box center [532, 383] width 764 height 78
click at [497, 413] on div "Xero Item # Item Code Purchase Description Sales Description Cost Markup Price …" at bounding box center [532, 383] width 764 height 78
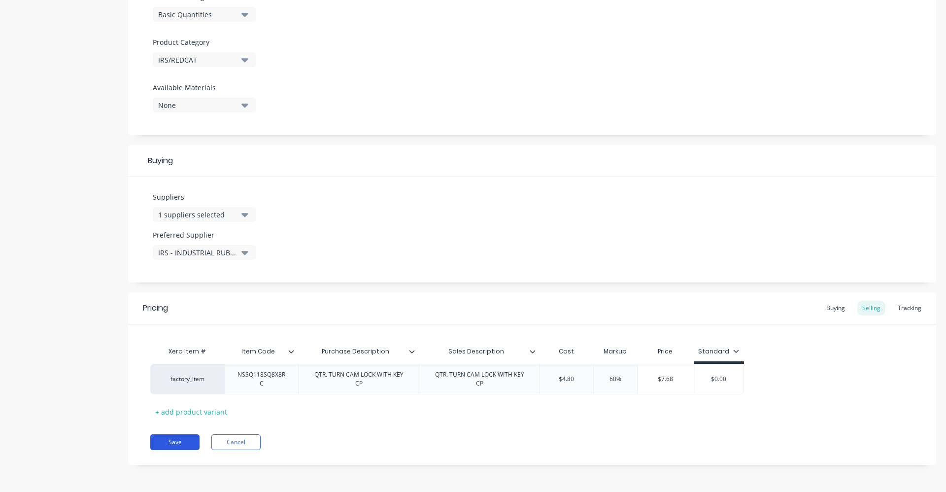
click at [177, 438] on button "Save" at bounding box center [174, 442] width 49 height 16
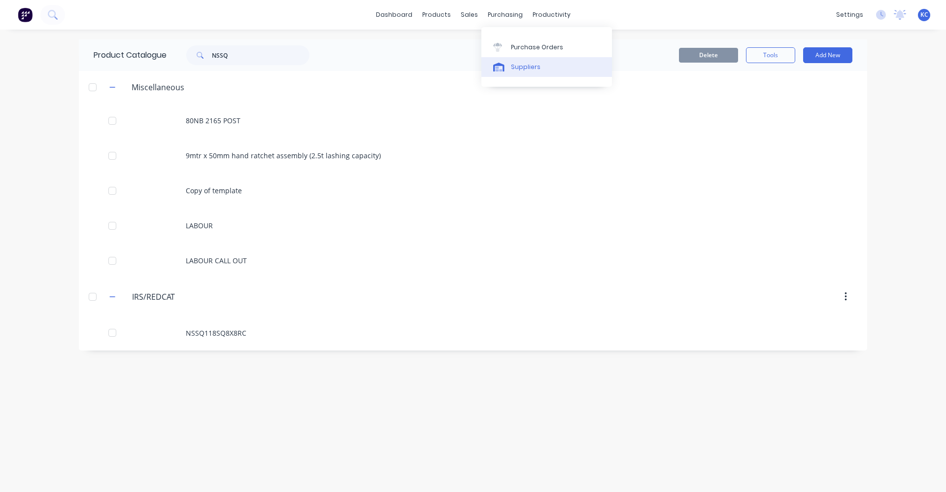
click at [497, 71] on link "Suppliers" at bounding box center [547, 67] width 131 height 20
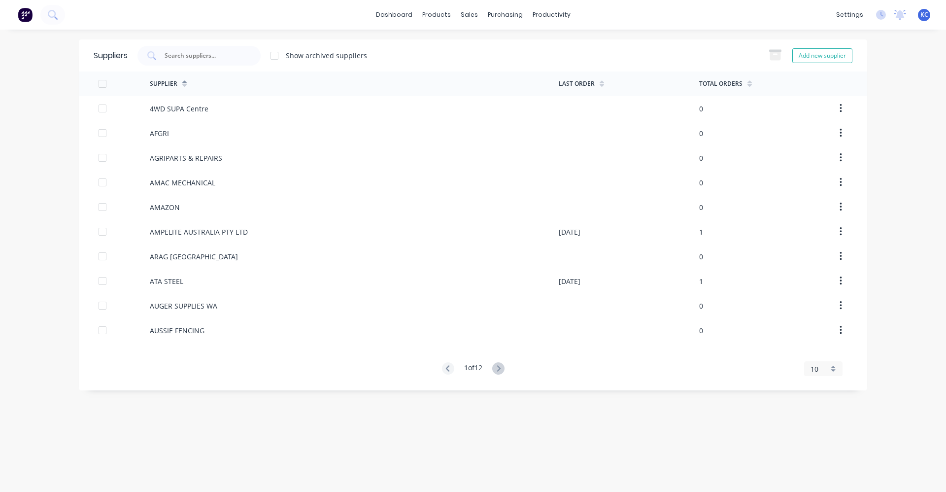
click at [822, 372] on div "10" at bounding box center [820, 369] width 18 height 10
click at [832, 349] on div "35" at bounding box center [823, 352] width 37 height 17
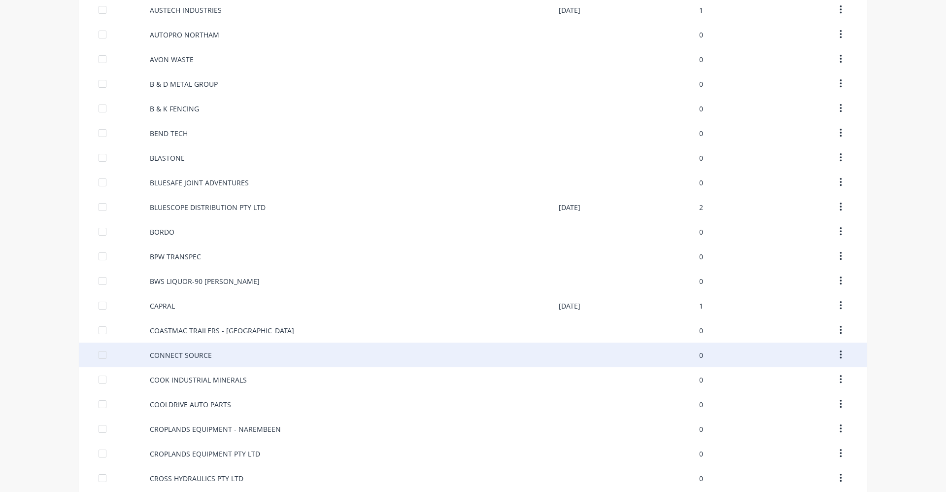
scroll to position [524, 0]
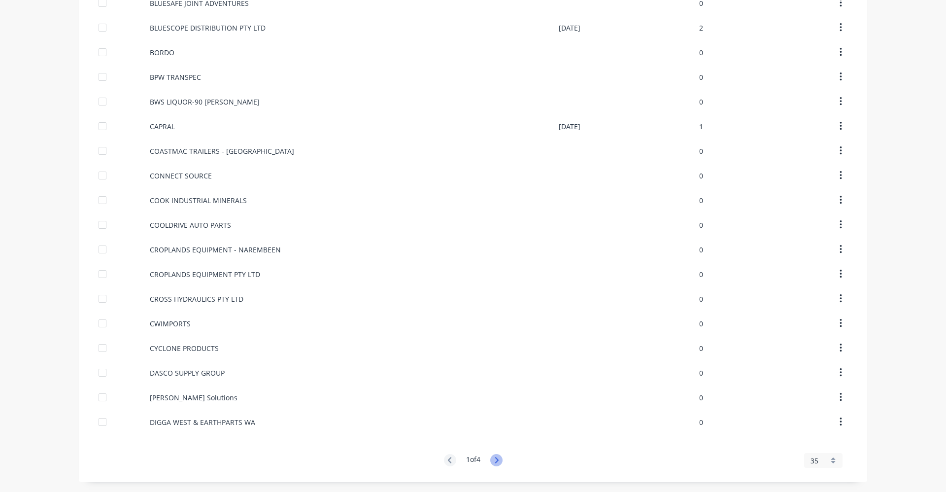
click at [492, 461] on icon at bounding box center [496, 460] width 12 height 12
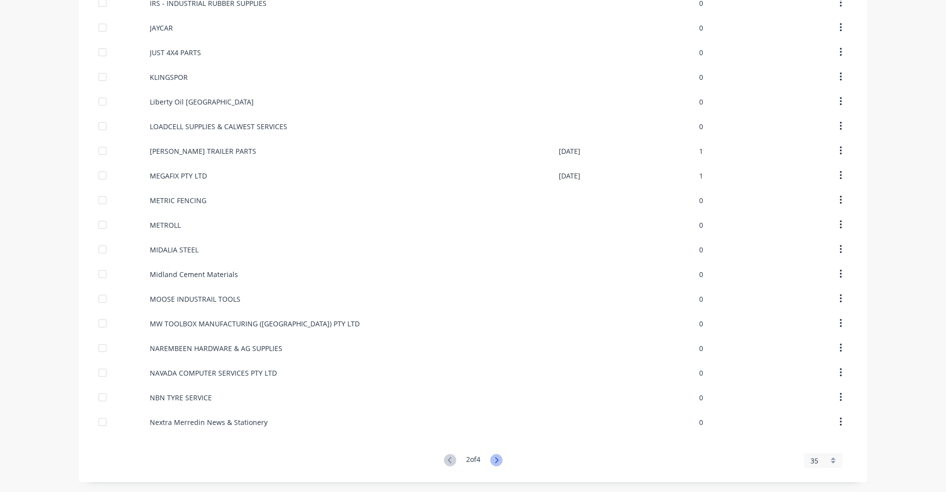
click at [492, 466] on icon at bounding box center [496, 460] width 12 height 12
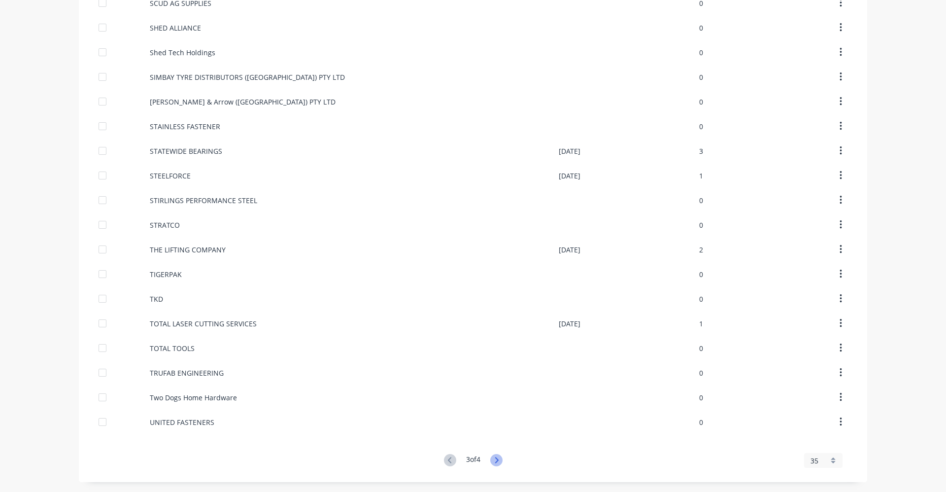
click at [497, 461] on icon at bounding box center [496, 460] width 12 height 12
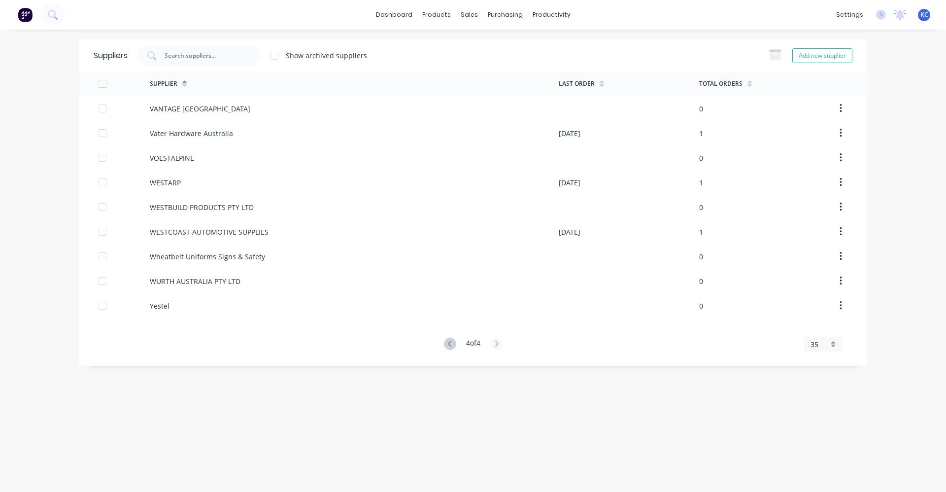
scroll to position [0, 0]
click at [800, 53] on button "Add new supplier" at bounding box center [823, 55] width 60 height 15
select select "AU"
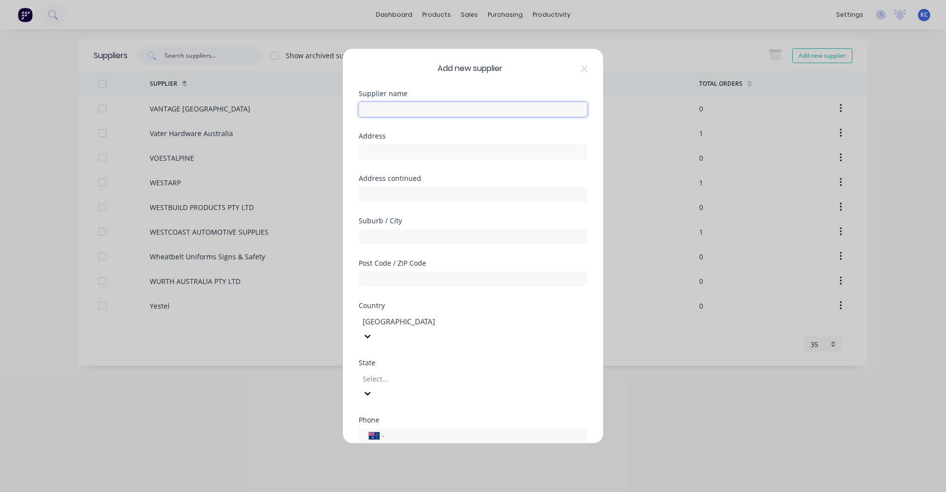
click at [464, 110] on input "text" at bounding box center [473, 109] width 229 height 15
type input "D"
type input "REDCAT"
click at [457, 373] on div at bounding box center [433, 379] width 142 height 12
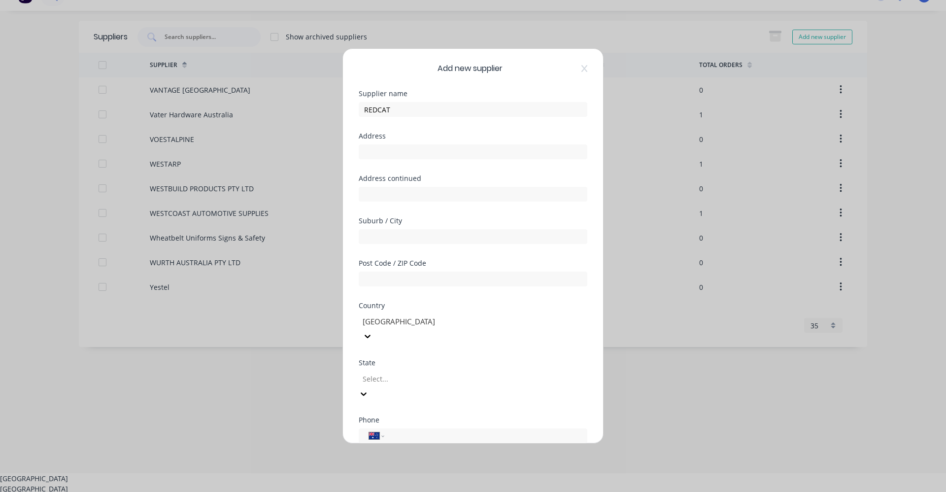
scroll to position [20, 0]
click at [717, 379] on div "Add new supplier Supplier name REDCAT Address Address continued Suburb / City P…" at bounding box center [473, 246] width 946 height 492
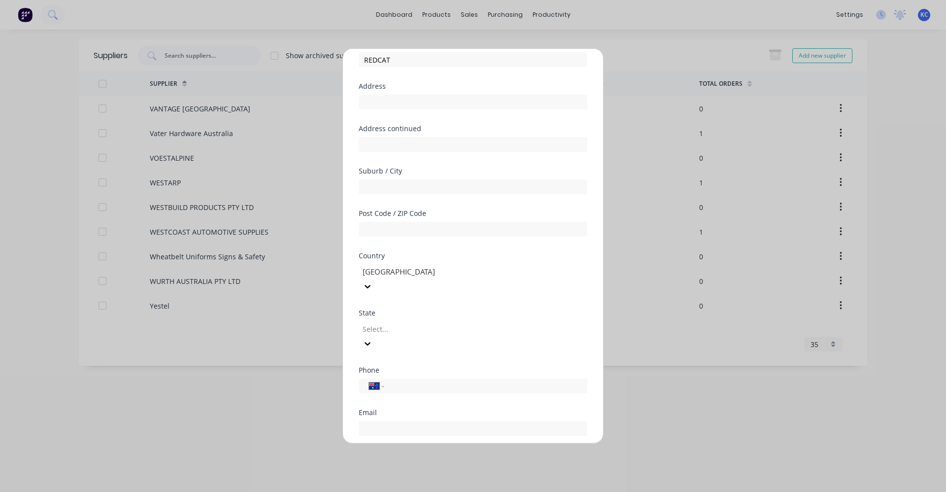
scroll to position [129, 0]
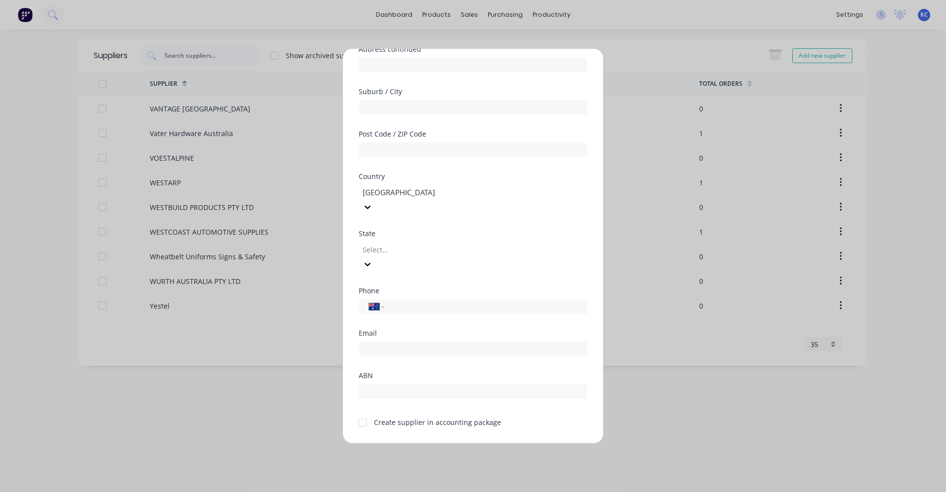
click at [519, 443] on button "Cancel" at bounding box center [504, 451] width 54 height 16
